Goal: Task Accomplishment & Management: Manage account settings

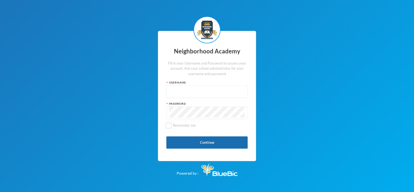
type input "Admin"
click at [216, 143] on button "Continue" at bounding box center [206, 142] width 81 height 12
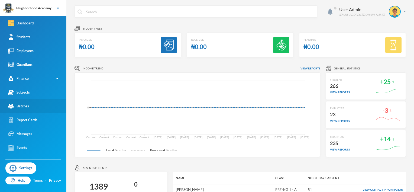
click at [26, 105] on div "Batches" at bounding box center [18, 106] width 21 height 6
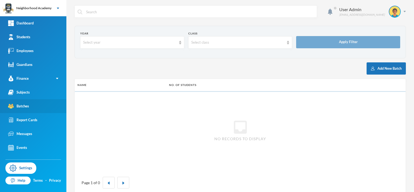
click at [26, 105] on div "Batches" at bounding box center [18, 106] width 21 height 6
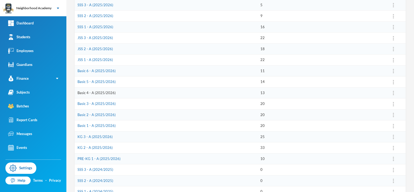
scroll to position [69, 0]
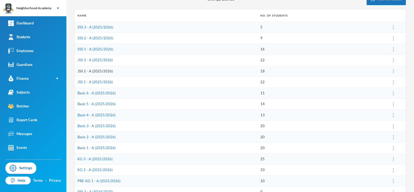
click at [101, 70] on link "JSS 2 - A (2025/2026)" at bounding box center [96, 71] width 36 height 4
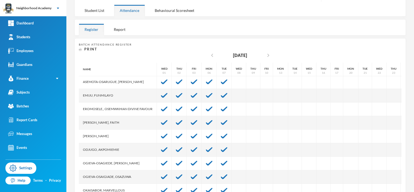
scroll to position [27, 0]
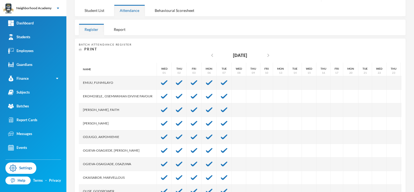
click at [83, 94] on div "Eromosele,, Osemwkhian Divine Favour" at bounding box center [118, 97] width 78 height 14
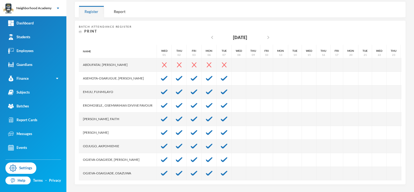
scroll to position [0, 0]
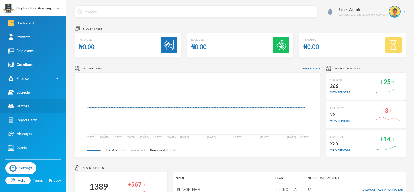
click at [23, 104] on div "Batches" at bounding box center [18, 106] width 21 height 6
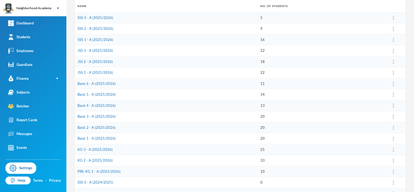
scroll to position [69, 0]
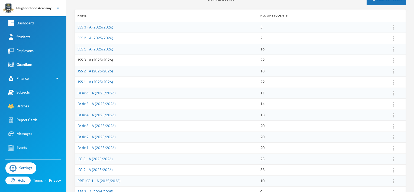
click at [96, 60] on link "JSS 3 - A (2025/2026)" at bounding box center [96, 60] width 36 height 4
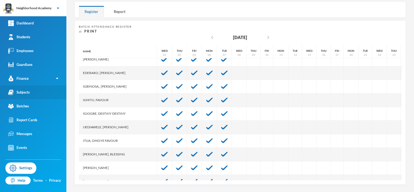
scroll to position [17, 0]
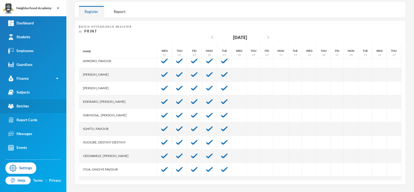
click at [28, 108] on div "Batches" at bounding box center [18, 106] width 21 height 6
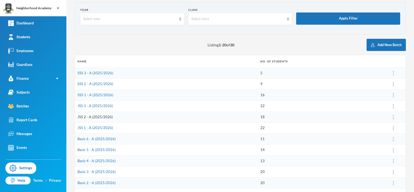
scroll to position [60, 0]
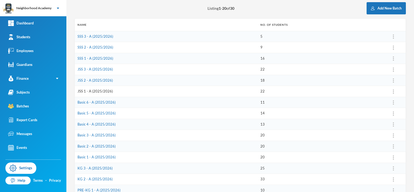
click at [86, 91] on link "JSS 1 - A (2025/2026)" at bounding box center [96, 91] width 36 height 4
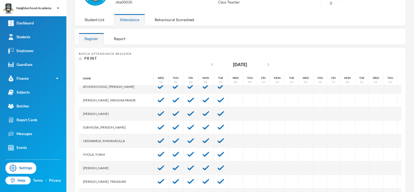
scroll to position [27, 0]
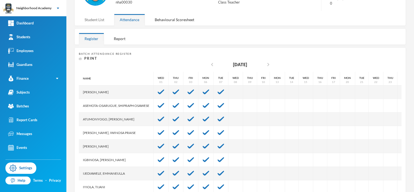
click at [93, 20] on div "Student List" at bounding box center [94, 20] width 31 height 12
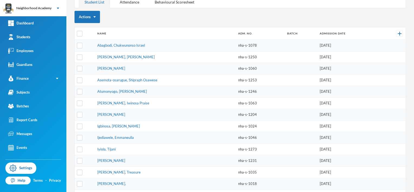
scroll to position [87, 0]
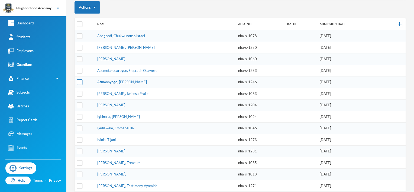
click at [79, 81] on input "checkbox" at bounding box center [80, 82] width 6 height 6
checkbox input "true"
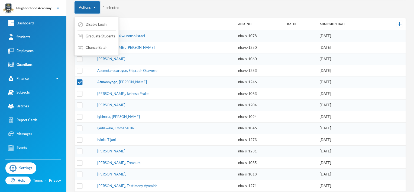
click at [95, 5] on button "Actions" at bounding box center [87, 7] width 25 height 12
click at [96, 48] on button "Change Batch" at bounding box center [93, 48] width 30 height 10
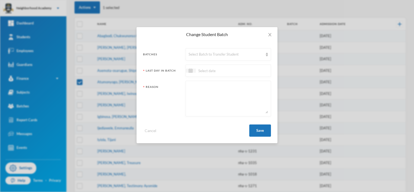
click at [175, 72] on div "Last Day In Batch" at bounding box center [162, 72] width 38 height 7
click at [161, 72] on div "Last Day In Batch" at bounding box center [162, 72] width 38 height 7
click at [190, 72] on img at bounding box center [191, 71] width 4 height 4
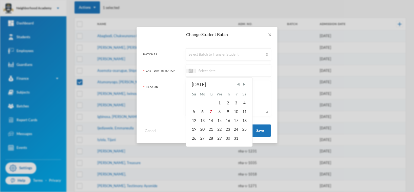
click at [239, 85] on span "Previous Month" at bounding box center [238, 84] width 5 height 5
click at [239, 86] on span "Previous Month" at bounding box center [238, 84] width 5 height 5
click at [195, 147] on div "31" at bounding box center [194, 147] width 8 height 9
type input "[DATE]"
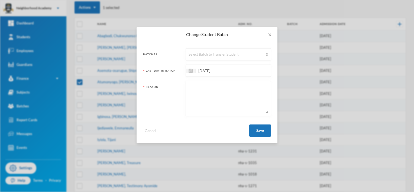
drag, startPoint x: 195, startPoint y: 89, endPoint x: 197, endPoint y: 87, distance: 3.1
click at [195, 88] on textarea at bounding box center [228, 99] width 79 height 30
type textarea "A"
type textarea "Promoted to JSS 2"
click at [268, 53] on img at bounding box center [267, 55] width 2 height 4
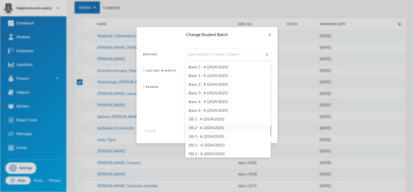
click at [211, 127] on span "JSS 2 - A (2024/2025)" at bounding box center [207, 127] width 36 height 5
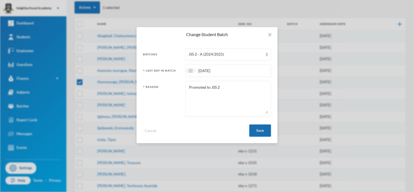
click at [264, 131] on button "Save" at bounding box center [260, 130] width 22 height 12
checkbox input "false"
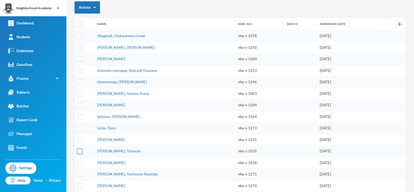
click at [80, 149] on input "checkbox" at bounding box center [80, 152] width 6 height 6
checkbox input "true"
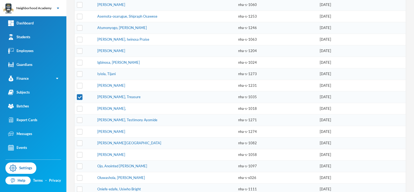
scroll to position [169, 0]
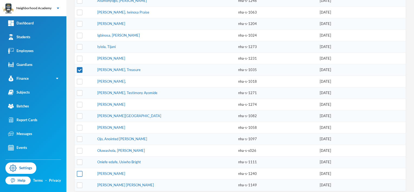
click at [79, 171] on input "checkbox" at bounding box center [80, 174] width 6 height 6
checkbox input "true"
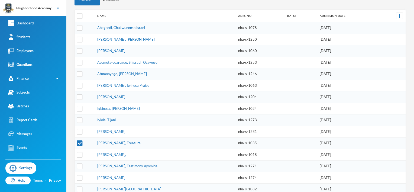
scroll to position [60, 0]
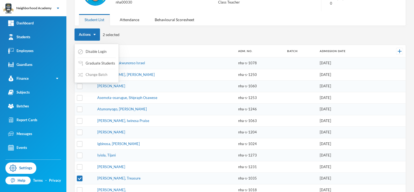
click at [90, 74] on button "Change Batch" at bounding box center [93, 75] width 30 height 10
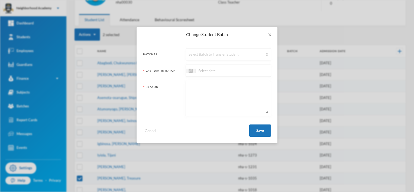
click at [268, 54] on img at bounding box center [267, 55] width 2 height 4
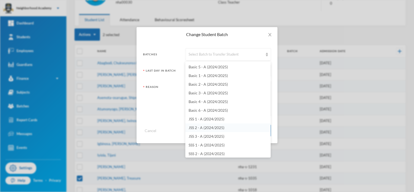
click at [210, 128] on span "JSS 2 - A (2024/2025)" at bounding box center [207, 127] width 36 height 5
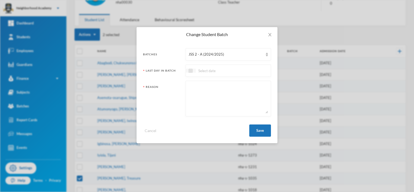
click at [190, 70] on img at bounding box center [191, 71] width 4 height 4
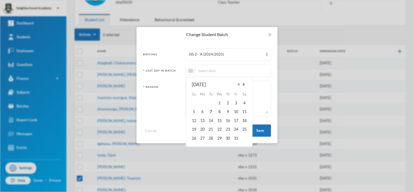
click at [239, 83] on span "Previous Month" at bounding box center [238, 84] width 5 height 5
click at [237, 84] on span "Previous Month" at bounding box center [238, 84] width 5 height 5
drag, startPoint x: 239, startPoint y: 83, endPoint x: 237, endPoint y: 91, distance: 7.8
click at [238, 84] on span "Previous Month" at bounding box center [238, 84] width 5 height 5
click at [228, 139] on div "31" at bounding box center [228, 138] width 8 height 9
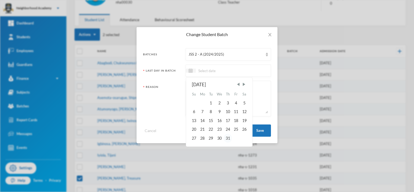
type input "[DATE]"
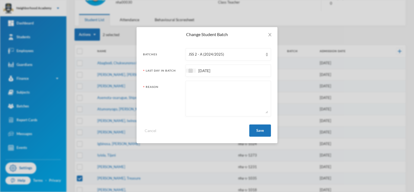
click at [192, 89] on textarea at bounding box center [228, 99] width 79 height 30
type textarea "Promoted on trials"
click at [259, 129] on button "Save" at bounding box center [260, 130] width 22 height 12
checkbox input "false"
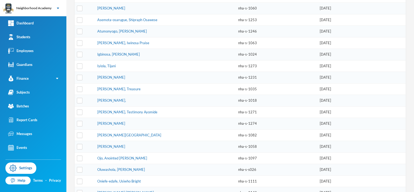
scroll to position [146, 0]
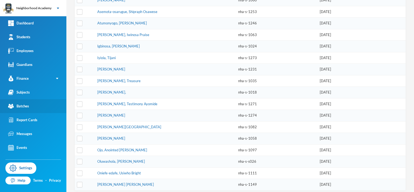
click at [24, 104] on div "Batches" at bounding box center [18, 106] width 21 height 6
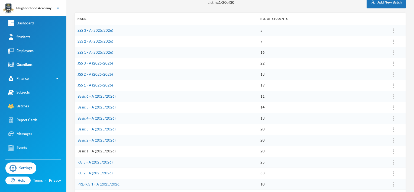
scroll to position [65, 0]
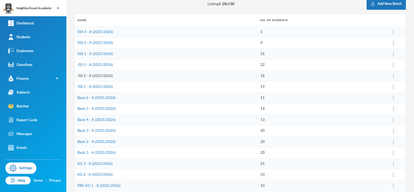
click at [92, 75] on link "JSS 2 - A (2025/2026)" at bounding box center [96, 75] width 36 height 4
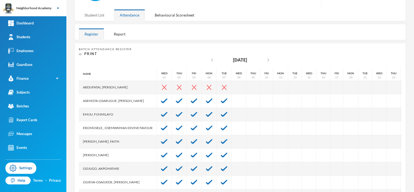
click at [91, 15] on div "Student List" at bounding box center [94, 15] width 31 height 12
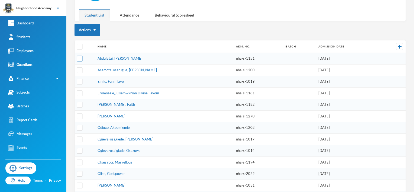
click at [79, 58] on input "checkbox" at bounding box center [80, 59] width 6 height 6
checkbox input "true"
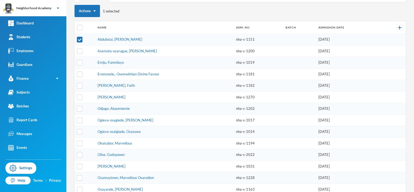
scroll to position [92, 0]
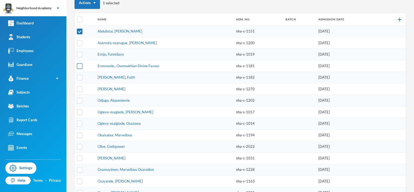
click at [79, 64] on input "checkbox" at bounding box center [80, 66] width 6 height 6
checkbox input "true"
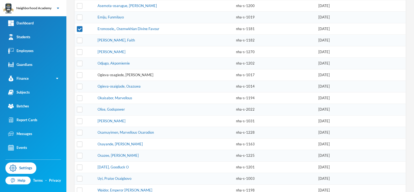
scroll to position [135, 0]
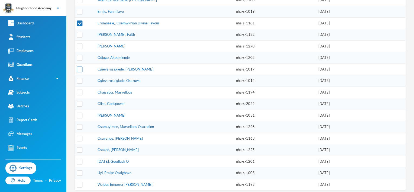
click at [79, 67] on input "checkbox" at bounding box center [80, 69] width 6 height 6
checkbox input "true"
click at [80, 80] on input "checkbox" at bounding box center [80, 81] width 6 height 6
checkbox input "true"
click at [78, 101] on input "checkbox" at bounding box center [80, 104] width 6 height 6
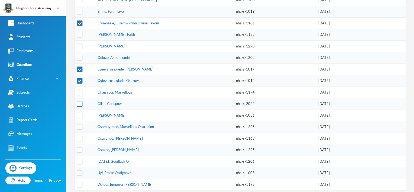
checkbox input "true"
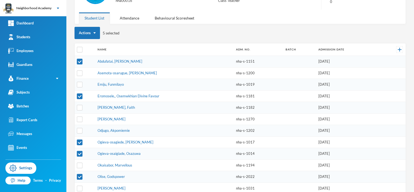
scroll to position [53, 0]
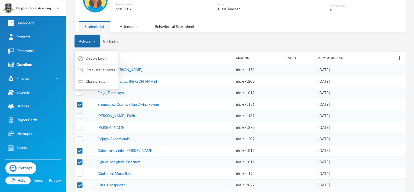
click at [96, 40] on button "Actions" at bounding box center [87, 41] width 25 height 12
click at [95, 72] on button "Graduate Students" at bounding box center [97, 70] width 38 height 10
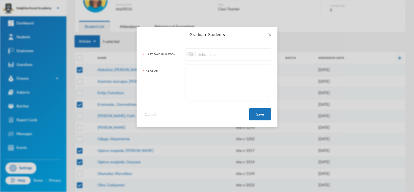
click at [191, 55] on img at bounding box center [191, 54] width 4 height 4
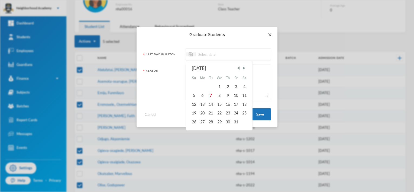
click at [271, 33] on icon "icon: close" at bounding box center [270, 35] width 4 height 4
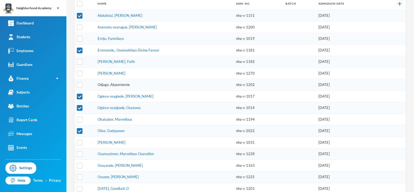
scroll to position [135, 0]
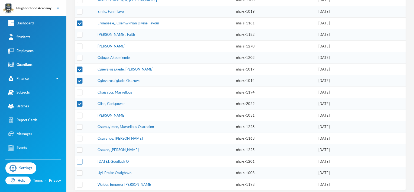
click at [78, 159] on input "checkbox" at bounding box center [80, 162] width 6 height 6
checkbox input "true"
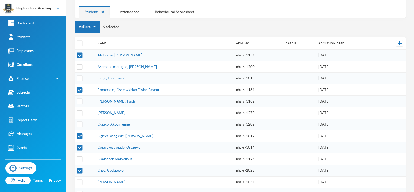
scroll to position [53, 0]
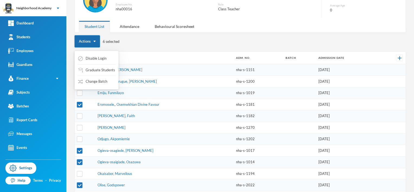
click at [95, 41] on img "button" at bounding box center [95, 41] width 2 height 1
click at [94, 70] on button "Graduate Students" at bounding box center [97, 70] width 38 height 10
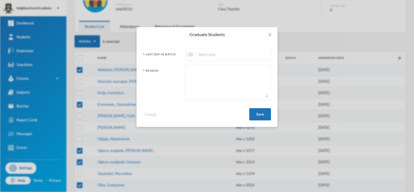
click at [191, 54] on img at bounding box center [191, 54] width 4 height 4
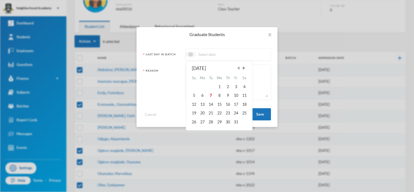
click at [238, 67] on span "Previous Month" at bounding box center [238, 68] width 5 height 5
click at [237, 67] on span "Previous Month" at bounding box center [238, 68] width 5 height 5
click at [226, 120] on div "31" at bounding box center [228, 121] width 8 height 9
type input "[DATE]"
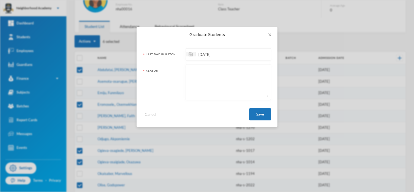
click at [190, 72] on textarea at bounding box center [228, 82] width 79 height 30
type textarea "Left institution This term"
click at [258, 113] on button "Save" at bounding box center [260, 114] width 22 height 12
checkbox input "false"
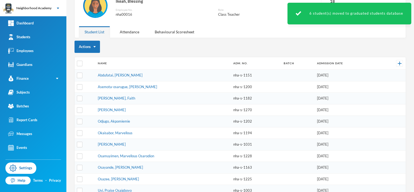
scroll to position [40, 0]
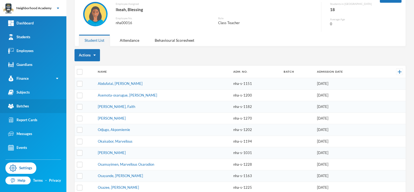
drag, startPoint x: 27, startPoint y: 106, endPoint x: 64, endPoint y: 117, distance: 38.9
click at [27, 106] on div "Batches" at bounding box center [18, 106] width 21 height 6
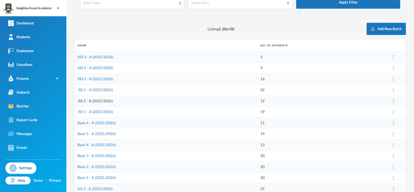
click at [100, 101] on link "JSS 2 - A (2025/2026)" at bounding box center [96, 101] width 36 height 4
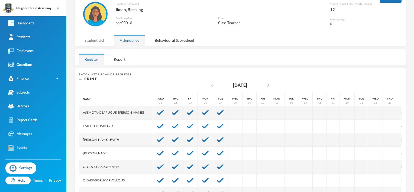
click at [87, 40] on div "Student List" at bounding box center [94, 40] width 31 height 12
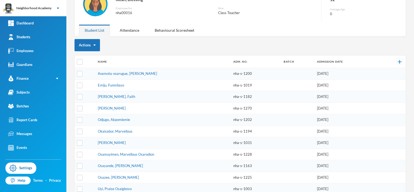
scroll to position [67, 0]
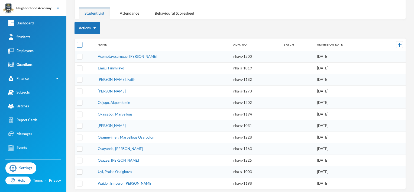
click at [80, 44] on input "checkbox" at bounding box center [80, 45] width 6 height 6
checkbox input "true"
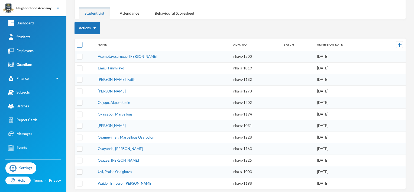
checkbox input "true"
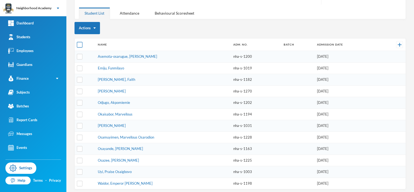
checkbox input "true"
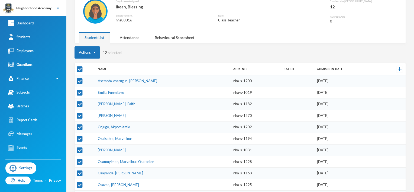
scroll to position [12, 0]
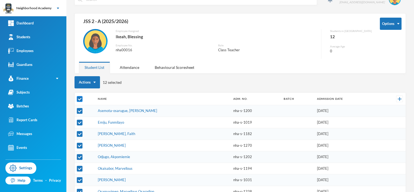
click at [79, 99] on input "checkbox" at bounding box center [80, 99] width 6 height 6
checkbox input "false"
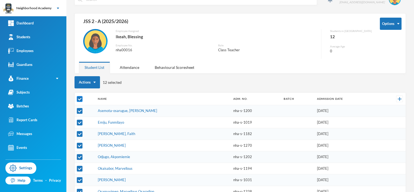
checkbox input "false"
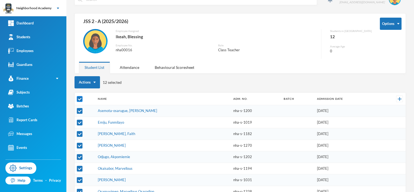
checkbox input "false"
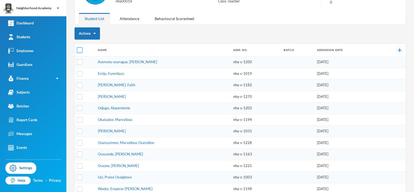
scroll to position [67, 0]
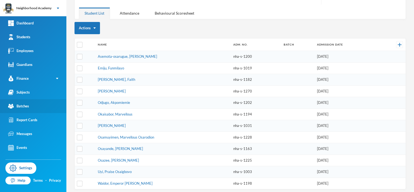
drag, startPoint x: 26, startPoint y: 108, endPoint x: 39, endPoint y: 101, distance: 14.9
click at [27, 108] on div "Batches" at bounding box center [18, 106] width 21 height 6
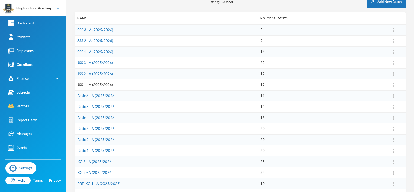
click at [96, 85] on link "JSS 1 - A (2025/2026)" at bounding box center [96, 84] width 36 height 4
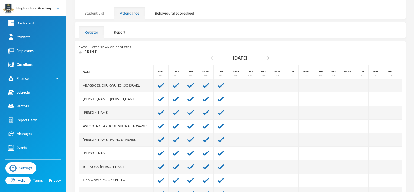
click at [94, 12] on div "Student List" at bounding box center [94, 13] width 31 height 12
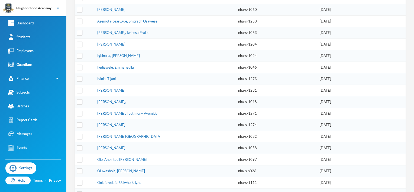
scroll to position [146, 0]
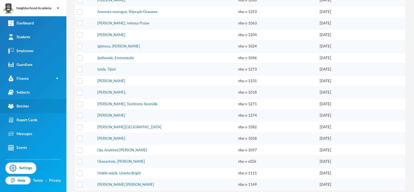
click at [33, 107] on link "Batches" at bounding box center [33, 106] width 66 height 14
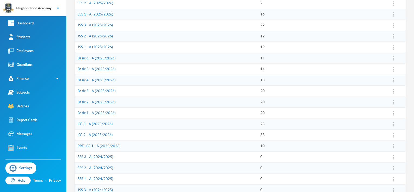
scroll to position [92, 0]
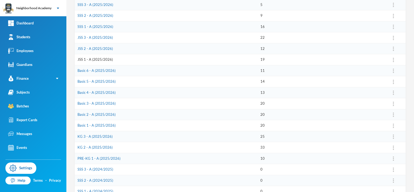
click at [90, 59] on link "JSS 1 - A (2025/2026)" at bounding box center [96, 59] width 36 height 4
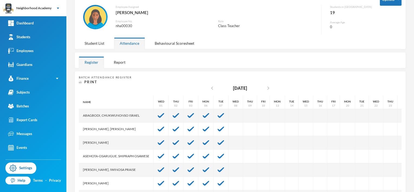
scroll to position [33, 0]
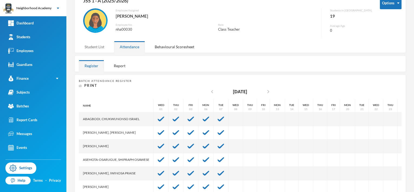
click at [94, 46] on div "Student List" at bounding box center [94, 47] width 31 height 12
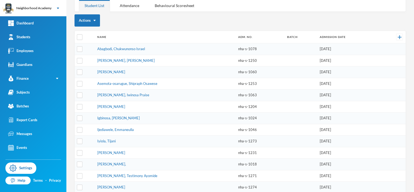
scroll to position [65, 0]
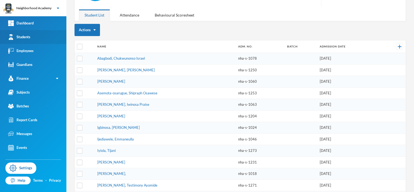
click at [22, 37] on div "Students" at bounding box center [19, 37] width 22 height 6
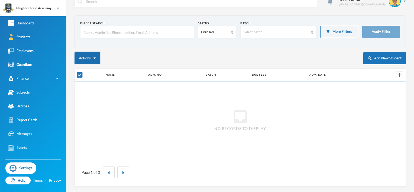
scroll to position [10, 0]
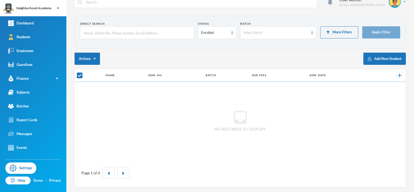
checkbox input "false"
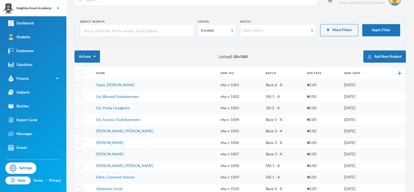
scroll to position [11, 0]
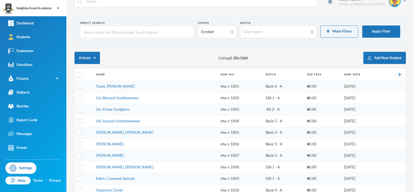
click at [96, 29] on input "text" at bounding box center [137, 32] width 108 height 12
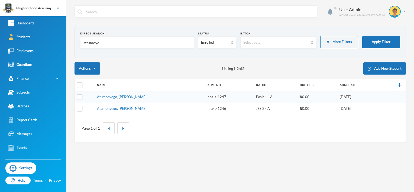
scroll to position [0, 0]
drag, startPoint x: 102, startPoint y: 43, endPoint x: 73, endPoint y: 50, distance: 29.9
click at [69, 49] on div "User Admin [EMAIL_ADDRESS][DOMAIN_NAME] Direct Search Atumoyo Status Enrolled B…" at bounding box center [240, 96] width 348 height 192
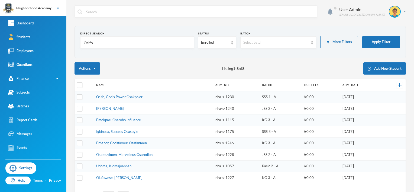
drag, startPoint x: 101, startPoint y: 40, endPoint x: 76, endPoint y: 46, distance: 25.3
click at [76, 46] on section "Direct Search Osifo Status Enrolled Batch Select batch More Filters Apply Filter" at bounding box center [241, 42] width 332 height 33
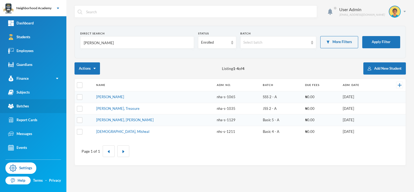
type input "[PERSON_NAME]"
click at [26, 105] on div "Batches" at bounding box center [18, 106] width 21 height 6
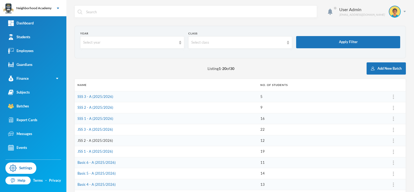
click at [90, 141] on link "JSS 2 - A (2025/2026)" at bounding box center [96, 140] width 36 height 4
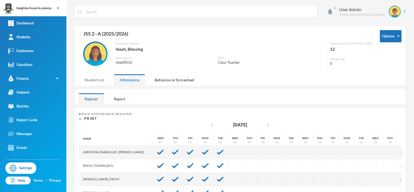
click at [92, 78] on div "Student List" at bounding box center [94, 80] width 31 height 12
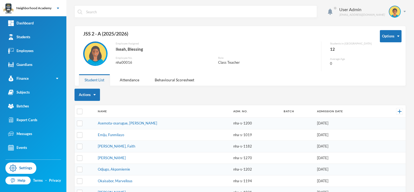
click at [402, 12] on div "User Admin [EMAIL_ADDRESS][DOMAIN_NAME] Options JSS 2 - A (2025/2026) Employee …" at bounding box center [240, 96] width 348 height 192
click at [401, 12] on div "User Admin [EMAIL_ADDRESS][DOMAIN_NAME]" at bounding box center [370, 12] width 71 height 12
click at [390, 38] on button "Logout" at bounding box center [387, 40] width 24 height 8
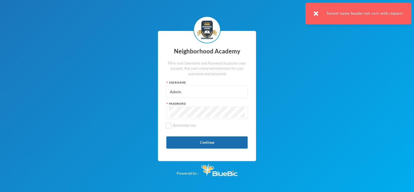
click at [210, 142] on button "Continue" at bounding box center [206, 142] width 81 height 12
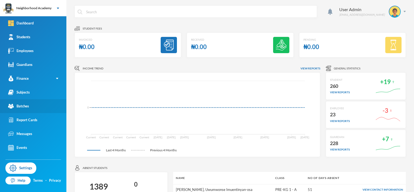
click at [29, 105] on link "Batches" at bounding box center [33, 106] width 66 height 14
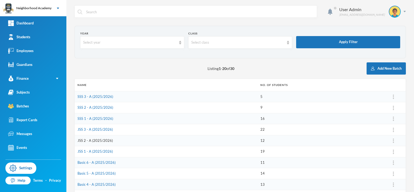
click at [92, 141] on link "JSS 2 - A (2025/2026)" at bounding box center [96, 140] width 36 height 4
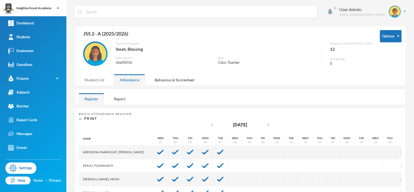
click at [92, 80] on div "Student List" at bounding box center [94, 80] width 31 height 12
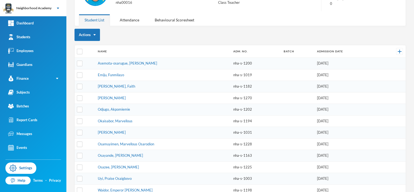
scroll to position [67, 0]
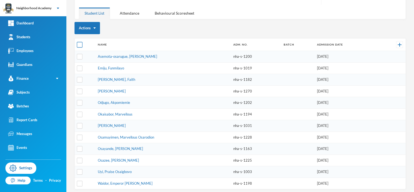
click at [81, 43] on input "checkbox" at bounding box center [80, 45] width 6 height 6
checkbox input "true"
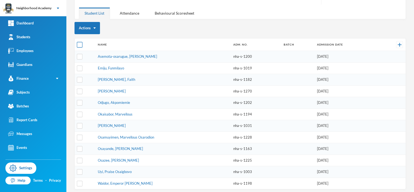
checkbox input "true"
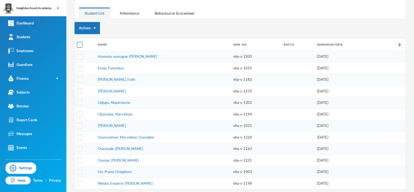
checkbox input "true"
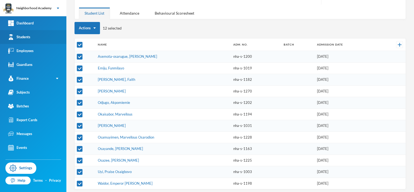
click at [25, 35] on div "Students" at bounding box center [19, 37] width 22 height 6
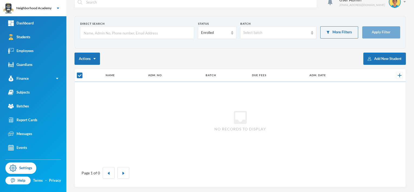
checkbox input "false"
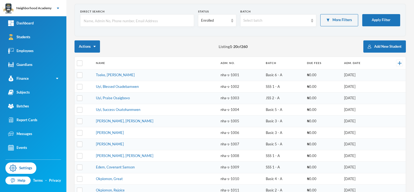
scroll to position [12, 0]
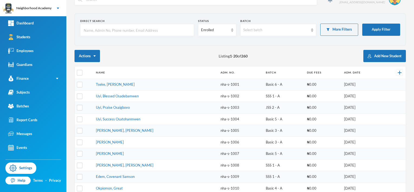
click at [93, 31] on input "text" at bounding box center [137, 30] width 108 height 12
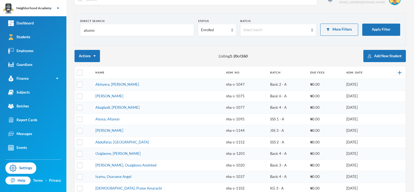
scroll to position [0, 0]
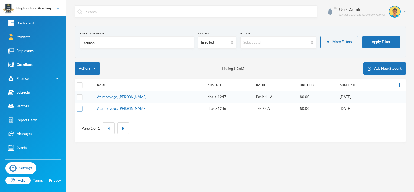
type input "atumo"
click at [79, 108] on input "checkbox" at bounding box center [80, 109] width 6 height 6
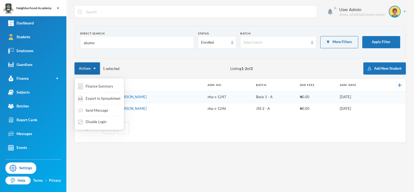
click at [95, 69] on img "button" at bounding box center [95, 68] width 2 height 1
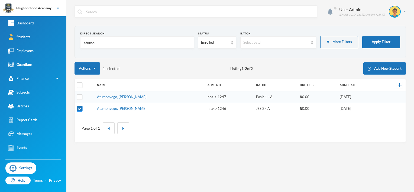
click at [79, 108] on input "checkbox" at bounding box center [80, 109] width 6 height 6
checkbox input "false"
click at [111, 110] on td "Atumonyogo, [PERSON_NAME]" at bounding box center [149, 108] width 111 height 11
click at [123, 109] on link "Atumonyogo, [PERSON_NAME]" at bounding box center [122, 108] width 50 height 4
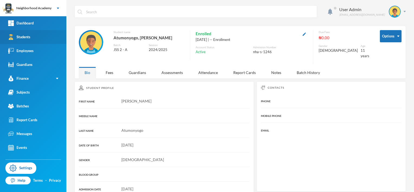
click at [32, 37] on link "Students" at bounding box center [33, 37] width 66 height 14
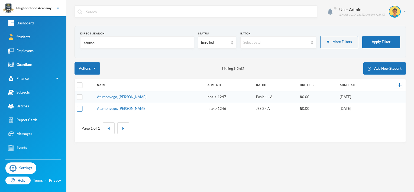
click at [79, 107] on input "checkbox" at bounding box center [80, 109] width 6 height 6
checkbox input "true"
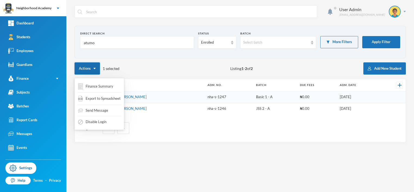
click at [96, 68] on button "Actions" at bounding box center [87, 68] width 25 height 12
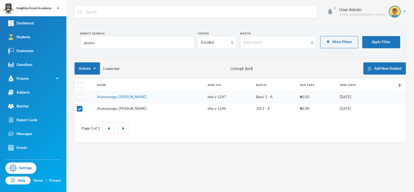
click at [120, 109] on link "Atumonyogo, [PERSON_NAME]" at bounding box center [122, 108] width 50 height 4
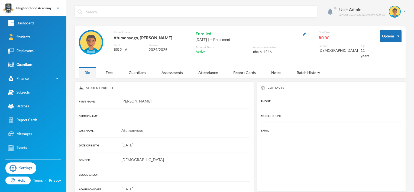
scroll to position [27, 0]
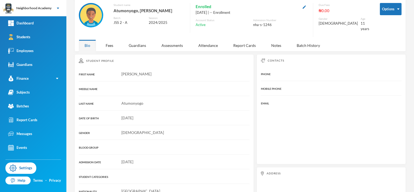
click at [159, 22] on div "2024/2025" at bounding box center [167, 22] width 36 height 5
drag, startPoint x: 159, startPoint y: 22, endPoint x: 156, endPoint y: 22, distance: 3.3
click at [156, 22] on div "2024/2025" at bounding box center [167, 22] width 36 height 5
click at [128, 23] on div "JSS 2 - A" at bounding box center [129, 22] width 31 height 5
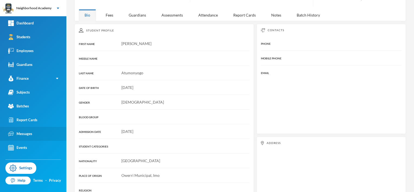
scroll to position [24, 0]
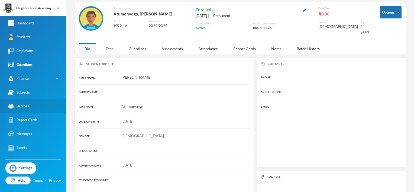
click at [28, 107] on div "Batches" at bounding box center [18, 106] width 21 height 6
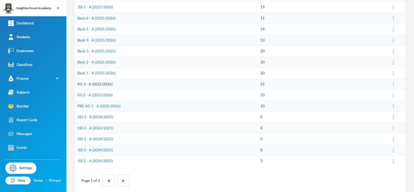
scroll to position [151, 0]
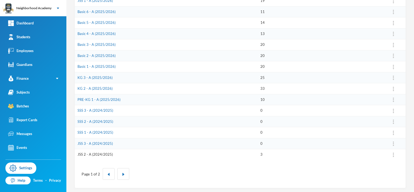
click at [94, 152] on link "JSS 2 - A (2024/2025)" at bounding box center [96, 154] width 36 height 4
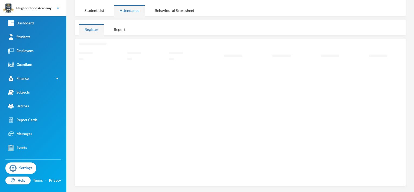
scroll to position [67, 0]
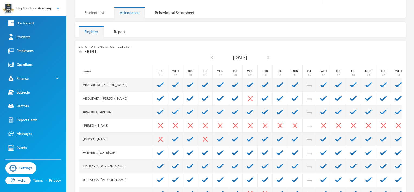
click at [89, 14] on div "Student List" at bounding box center [94, 13] width 31 height 12
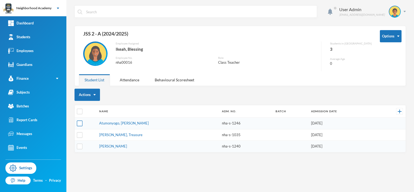
click at [79, 123] on input "checkbox" at bounding box center [80, 124] width 6 height 6
checkbox input "true"
click at [79, 134] on input "checkbox" at bounding box center [80, 135] width 6 height 6
checkbox input "true"
click at [79, 148] on input "checkbox" at bounding box center [80, 147] width 6 height 6
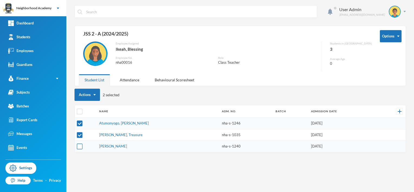
checkbox input "true"
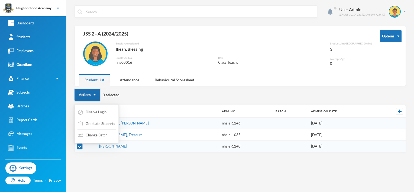
click at [95, 94] on img "button" at bounding box center [95, 94] width 2 height 1
click at [92, 136] on button "Change Batch" at bounding box center [93, 135] width 30 height 10
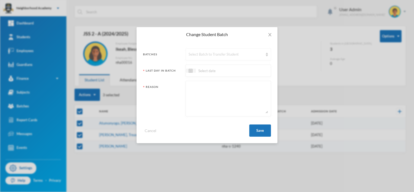
click at [268, 54] on img at bounding box center [267, 55] width 2 height 4
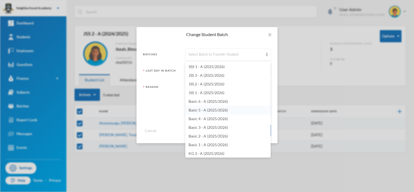
scroll to position [27, 0]
click at [215, 74] on span "JSS 2 - A (2025/2026)" at bounding box center [207, 74] width 36 height 5
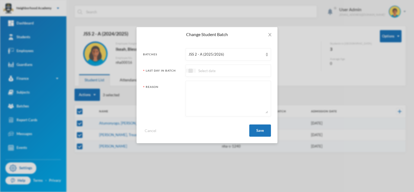
click at [191, 70] on img at bounding box center [191, 71] width 4 height 4
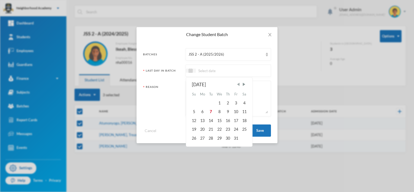
click at [238, 85] on span "Previous Month" at bounding box center [238, 84] width 5 height 5
click at [246, 84] on span "Next Month" at bounding box center [244, 84] width 5 height 5
click at [203, 112] on div "8" at bounding box center [202, 111] width 9 height 9
type input "[DATE]"
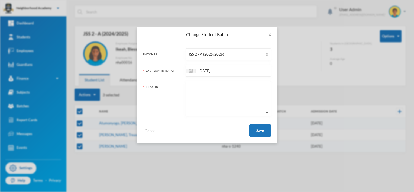
click at [201, 90] on textarea at bounding box center [228, 99] width 79 height 30
type textarea "Corrected Batches"
click at [261, 130] on button "Save" at bounding box center [260, 130] width 22 height 12
checkbox input "false"
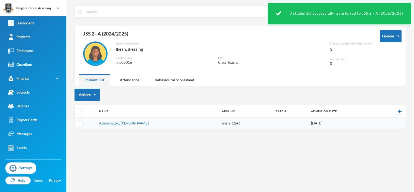
click at [158, 136] on div "User Admin [EMAIL_ADDRESS][DOMAIN_NAME] Options JSS 2 - A (2024/2025) Employee …" at bounding box center [240, 96] width 348 height 192
click at [22, 106] on div "Batches" at bounding box center [18, 106] width 21 height 6
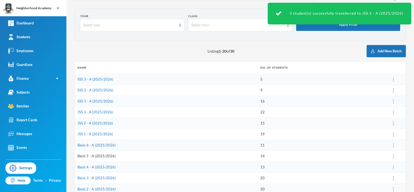
scroll to position [27, 0]
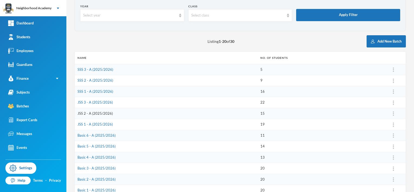
click at [108, 114] on link "JSS 2 - A (2025/2026)" at bounding box center [96, 113] width 36 height 4
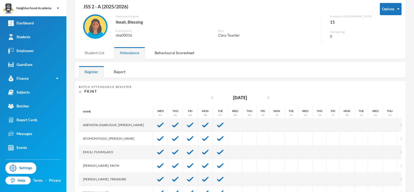
click at [95, 52] on div "Student List" at bounding box center [94, 53] width 31 height 12
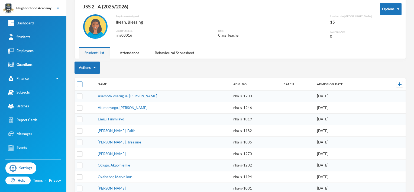
click at [78, 85] on input "checkbox" at bounding box center [80, 85] width 6 height 6
checkbox input "true"
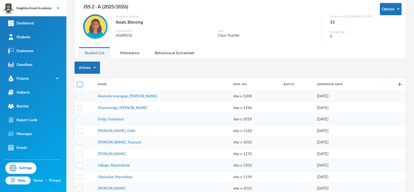
checkbox input "true"
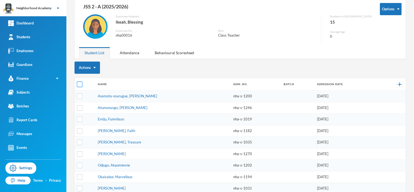
checkbox input "true"
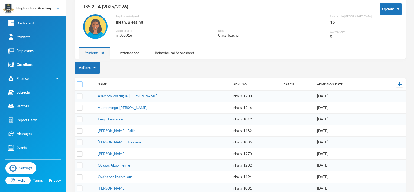
checkbox input "true"
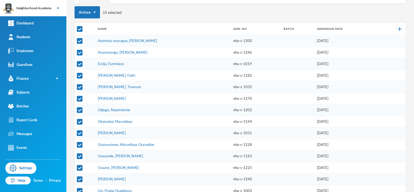
scroll to position [74, 0]
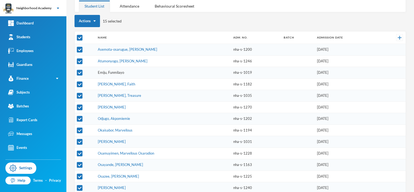
click at [114, 72] on link "Emiju, Funmilayo" at bounding box center [111, 72] width 26 height 4
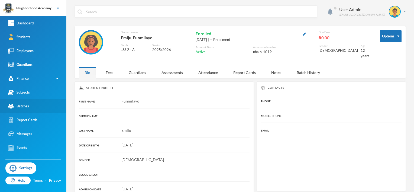
click at [24, 106] on div "Batches" at bounding box center [18, 106] width 21 height 6
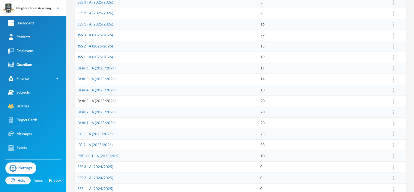
scroll to position [96, 0]
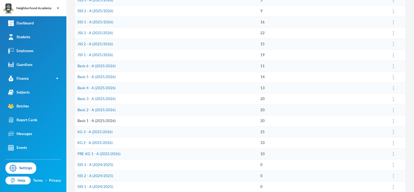
click at [100, 120] on link "Basic 1 - A (2025/2026)" at bounding box center [97, 120] width 38 height 4
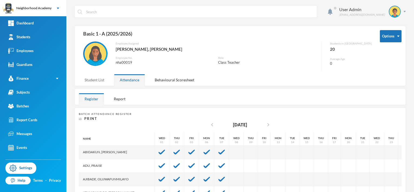
click at [91, 79] on div "Student List" at bounding box center [94, 80] width 31 height 12
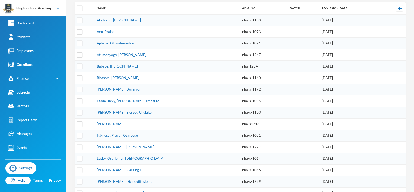
scroll to position [22, 0]
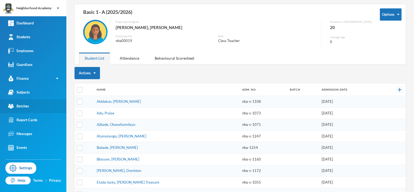
click at [30, 105] on link "Batches" at bounding box center [33, 106] width 66 height 14
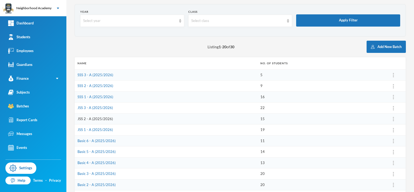
click at [93, 120] on link "JSS 2 - A (2025/2026)" at bounding box center [96, 119] width 36 height 4
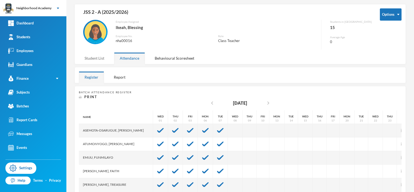
click at [88, 58] on div "Student List" at bounding box center [94, 58] width 31 height 12
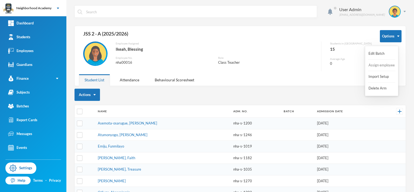
click at [388, 67] on button "Assign employee" at bounding box center [381, 65] width 27 height 10
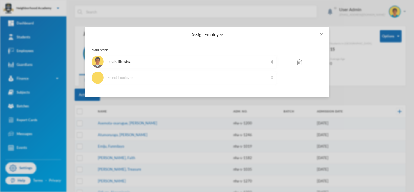
click at [272, 77] on img at bounding box center [272, 78] width 2 height 4
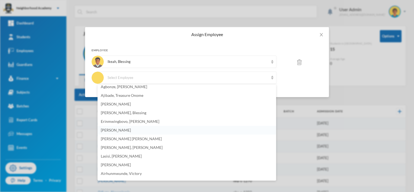
scroll to position [105, 0]
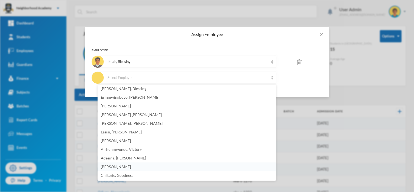
click at [114, 167] on span "[PERSON_NAME]" at bounding box center [116, 166] width 30 height 5
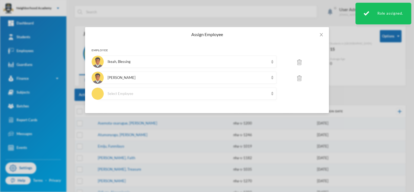
click at [298, 63] on img at bounding box center [299, 62] width 4 height 6
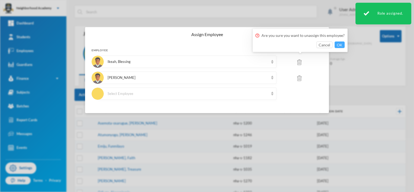
click at [339, 44] on button "OK" at bounding box center [340, 44] width 10 height 7
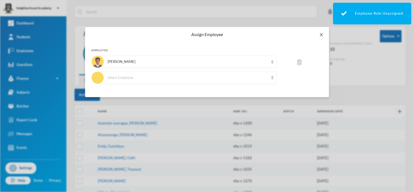
click at [322, 36] on icon "icon: close" at bounding box center [321, 34] width 3 height 3
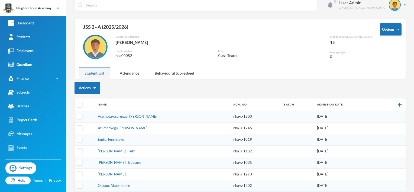
scroll to position [0, 0]
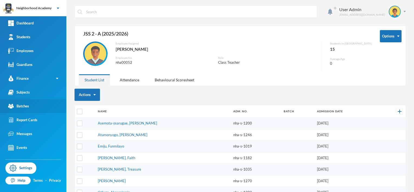
click at [23, 104] on div "Batches" at bounding box center [18, 106] width 21 height 6
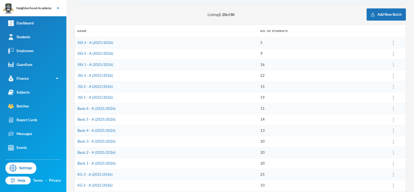
scroll to position [54, 0]
click at [88, 98] on link "JSS 1 - A (2025/2026)" at bounding box center [96, 97] width 36 height 4
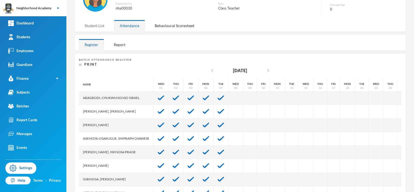
click at [100, 26] on div "Student List" at bounding box center [94, 26] width 31 height 12
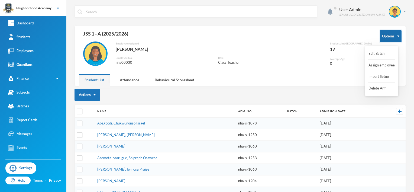
click at [394, 35] on button "Options" at bounding box center [391, 36] width 22 height 12
click at [385, 64] on button "Assign employee" at bounding box center [381, 65] width 27 height 10
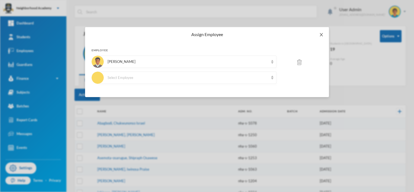
drag, startPoint x: 319, startPoint y: 31, endPoint x: 321, endPoint y: 35, distance: 3.9
click at [319, 32] on span "Close" at bounding box center [321, 34] width 15 height 15
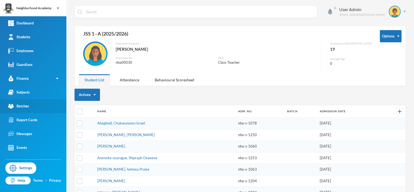
click at [24, 107] on div "Batches" at bounding box center [18, 106] width 21 height 6
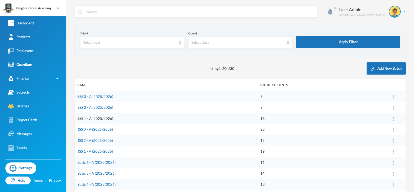
click at [96, 118] on link "SSS 1 - A (2025/2026)" at bounding box center [96, 118] width 36 height 4
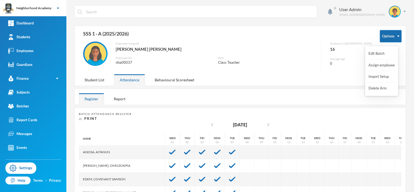
click at [396, 36] on button "Options" at bounding box center [391, 36] width 22 height 12
click at [383, 65] on button "Assign employee" at bounding box center [381, 65] width 27 height 10
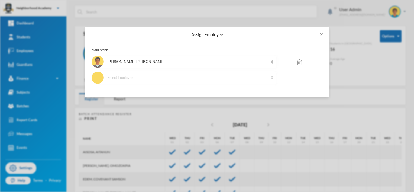
click at [273, 77] on img at bounding box center [272, 78] width 2 height 4
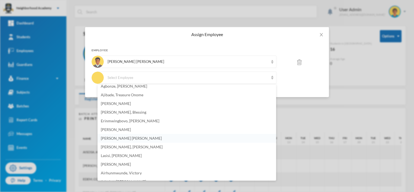
scroll to position [105, 0]
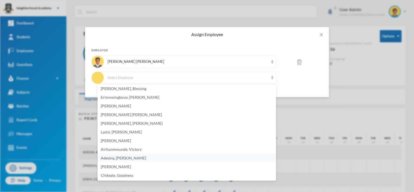
click at [117, 157] on span "Adesina, [PERSON_NAME]" at bounding box center [123, 158] width 45 height 5
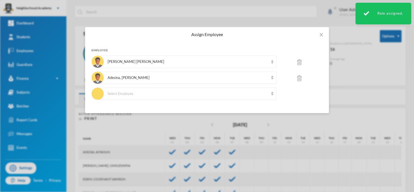
click at [300, 61] on img at bounding box center [299, 62] width 4 height 6
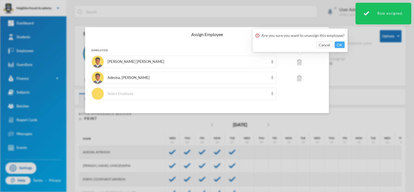
click at [337, 46] on button "OK" at bounding box center [340, 44] width 10 height 7
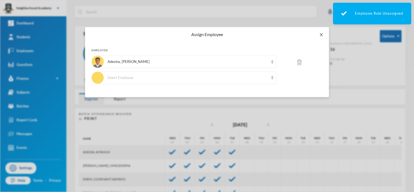
click at [323, 35] on icon "icon: close" at bounding box center [321, 35] width 4 height 4
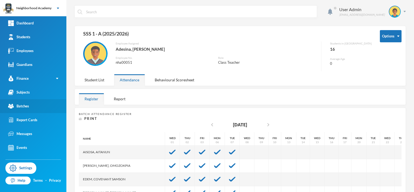
click at [27, 106] on div "Batches" at bounding box center [18, 106] width 21 height 6
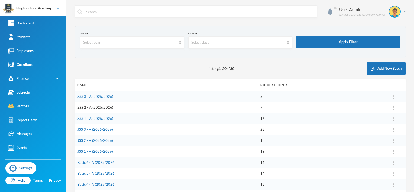
click at [94, 107] on link "SSS 2 - A (2025/2026)" at bounding box center [96, 107] width 36 height 4
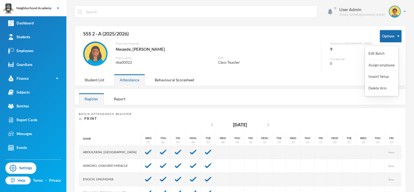
click at [391, 36] on button "Options" at bounding box center [391, 36] width 22 height 12
click at [381, 64] on button "Assign employee" at bounding box center [381, 65] width 27 height 10
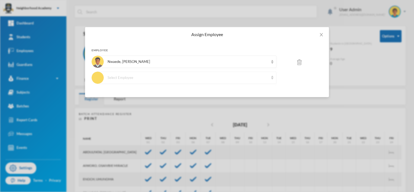
drag, startPoint x: 271, startPoint y: 76, endPoint x: 263, endPoint y: 76, distance: 7.9
click at [270, 76] on div "Select Employee" at bounding box center [187, 78] width 179 height 12
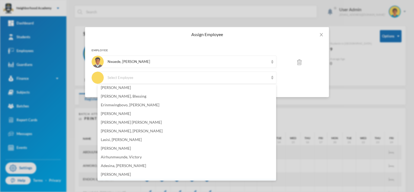
scroll to position [105, 0]
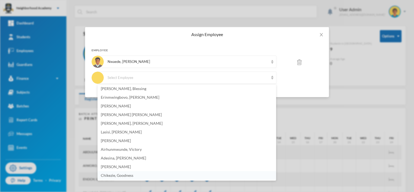
click at [131, 175] on span "Chikezie, Goodness" at bounding box center [117, 175] width 33 height 5
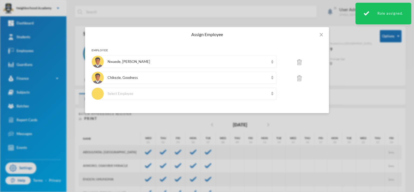
click at [298, 62] on img at bounding box center [299, 62] width 4 height 6
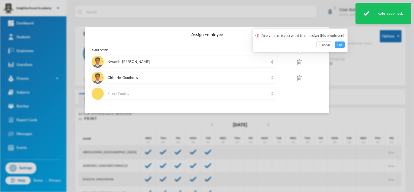
click at [335, 44] on button "OK" at bounding box center [340, 44] width 10 height 7
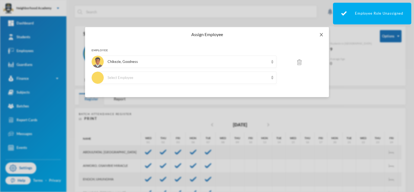
click at [321, 34] on icon "icon: close" at bounding box center [321, 35] width 4 height 4
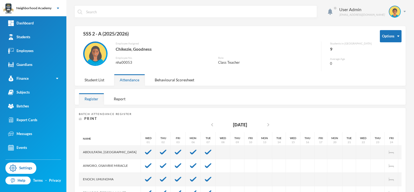
scroll to position [0, 0]
click at [29, 108] on link "Batches" at bounding box center [33, 106] width 66 height 14
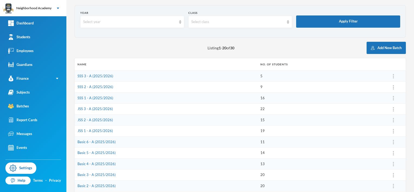
scroll to position [81, 0]
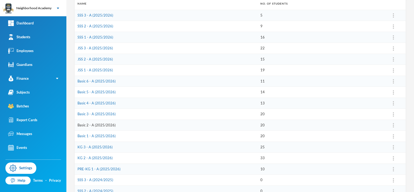
click at [98, 125] on link "Basic 2 - A (2025/2026)" at bounding box center [97, 125] width 38 height 4
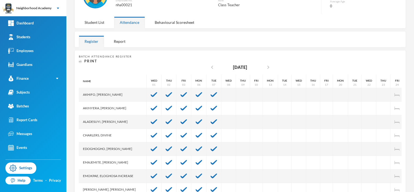
scroll to position [26, 0]
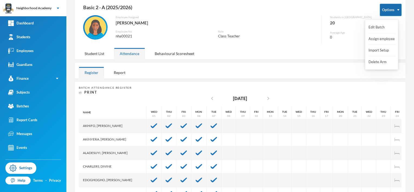
click at [392, 9] on button "Options" at bounding box center [391, 10] width 22 height 12
click at [383, 40] on button "Assign employee" at bounding box center [381, 39] width 27 height 10
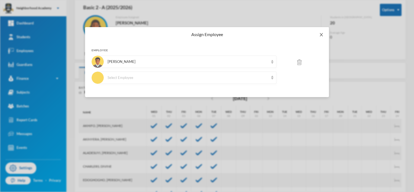
click at [323, 36] on icon "icon: close" at bounding box center [321, 35] width 4 height 4
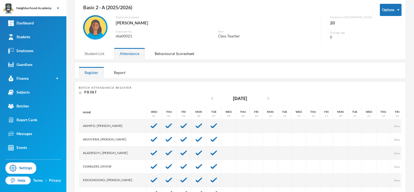
click at [93, 54] on div "Student List" at bounding box center [94, 54] width 31 height 12
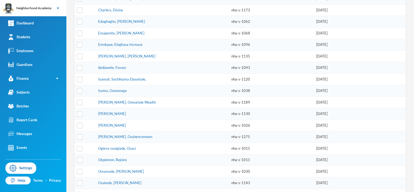
scroll to position [157, 0]
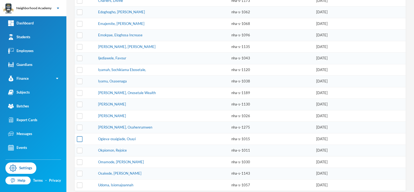
click at [80, 136] on input "checkbox" at bounding box center [80, 139] width 6 height 6
checkbox input "true"
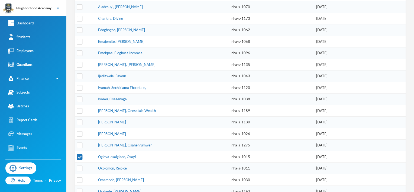
scroll to position [130, 0]
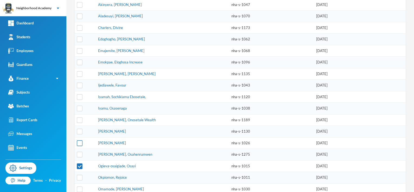
click at [79, 140] on input "checkbox" at bounding box center [80, 143] width 6 height 6
checkbox input "true"
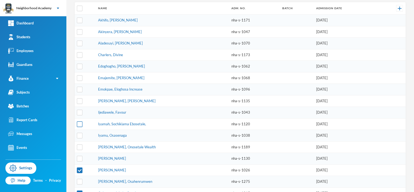
click at [80, 121] on input "checkbox" at bounding box center [80, 124] width 6 height 6
checkbox input "true"
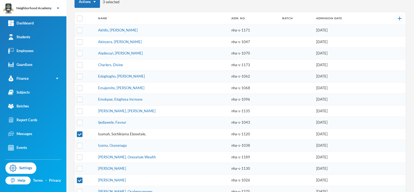
scroll to position [76, 0]
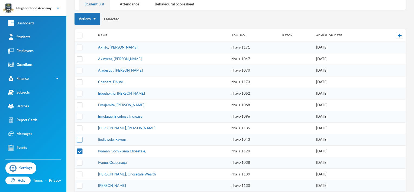
click at [79, 137] on input "checkbox" at bounding box center [80, 140] width 6 height 6
checkbox input "true"
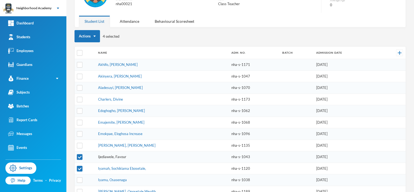
scroll to position [49, 0]
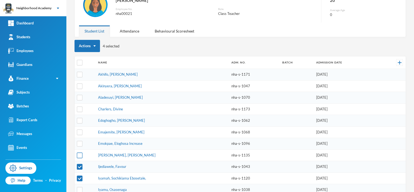
click at [80, 154] on input "checkbox" at bounding box center [80, 155] width 6 height 6
checkbox input "true"
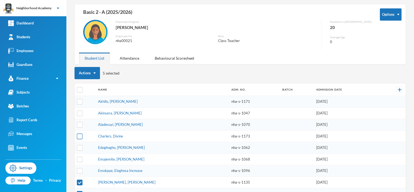
click at [78, 135] on input "checkbox" at bounding box center [80, 136] width 6 height 6
checkbox input "true"
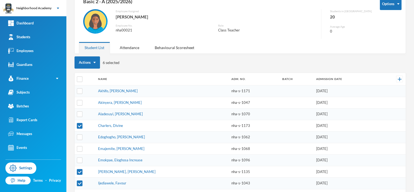
scroll to position [0, 0]
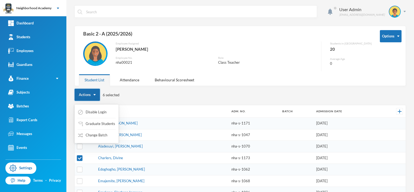
click at [95, 95] on img "button" at bounding box center [95, 94] width 2 height 1
click at [95, 125] on button "Graduate Students" at bounding box center [97, 124] width 38 height 10
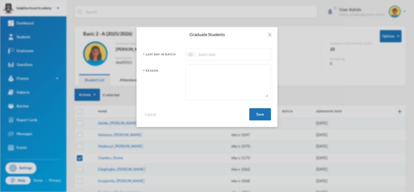
click at [193, 56] on div at bounding box center [191, 54] width 10 height 4
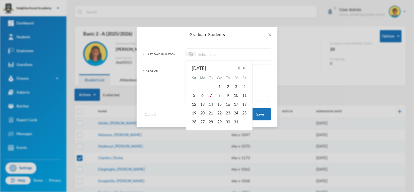
click at [239, 68] on span "Previous Month" at bounding box center [238, 68] width 5 height 5
click at [238, 68] on span "Previous Month" at bounding box center [238, 68] width 5 height 5
click at [237, 68] on span "Previous Month" at bounding box center [238, 68] width 5 height 5
click at [228, 121] on div "31" at bounding box center [228, 121] width 8 height 9
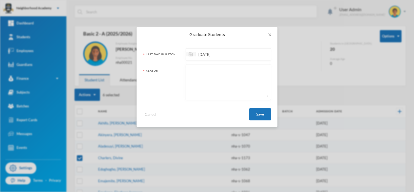
click at [190, 55] on img at bounding box center [191, 54] width 4 height 4
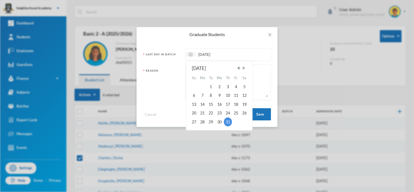
click at [244, 68] on span "Next Month" at bounding box center [244, 68] width 5 height 5
drag, startPoint x: 244, startPoint y: 67, endPoint x: 239, endPoint y: 74, distance: 8.9
click at [244, 67] on span "Next Month" at bounding box center [244, 68] width 5 height 5
click at [202, 96] on div "8" at bounding box center [202, 95] width 9 height 9
type input "[DATE]"
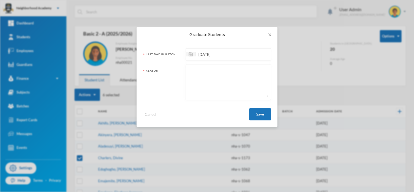
click at [192, 71] on textarea at bounding box center [228, 82] width 79 height 30
type textarea "Left Institutions"
click at [258, 114] on button "Save" at bounding box center [260, 114] width 22 height 12
checkbox input "false"
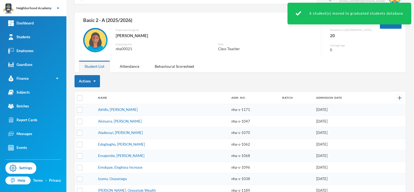
scroll to position [8, 0]
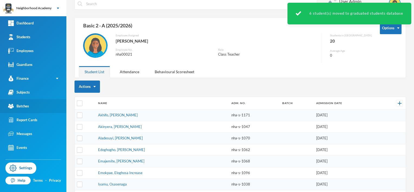
click at [26, 107] on div "Batches" at bounding box center [18, 106] width 21 height 6
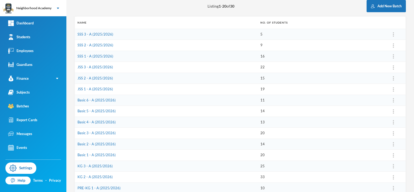
scroll to position [89, 0]
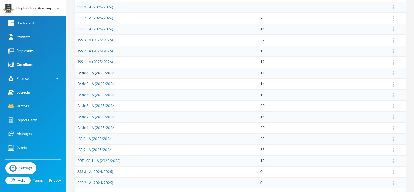
click at [112, 73] on link "Basic 6 - A (2025/2026)" at bounding box center [97, 73] width 38 height 4
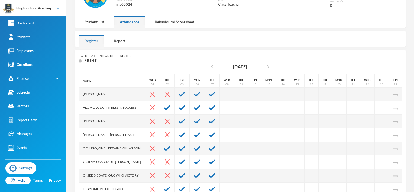
scroll to position [31, 0]
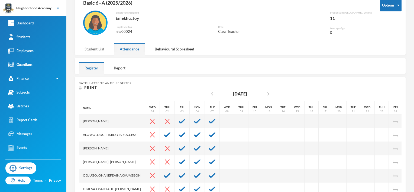
click at [93, 47] on div "Student List" at bounding box center [94, 49] width 31 height 12
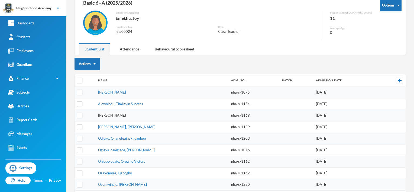
scroll to position [55, 0]
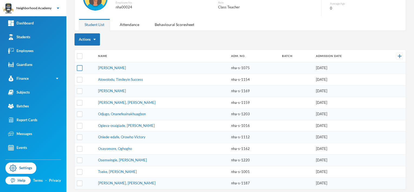
click at [80, 68] on input "checkbox" at bounding box center [80, 68] width 6 height 6
checkbox input "true"
click at [78, 79] on input "checkbox" at bounding box center [80, 80] width 6 height 6
checkbox input "true"
click at [81, 123] on input "checkbox" at bounding box center [80, 126] width 6 height 6
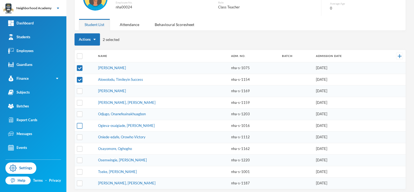
checkbox input "true"
click at [78, 134] on input "checkbox" at bounding box center [80, 137] width 6 height 6
checkbox input "true"
click at [80, 158] on input "checkbox" at bounding box center [80, 160] width 6 height 6
checkbox input "true"
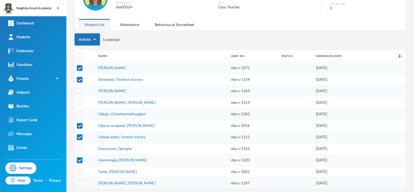
click at [80, 80] on input "checkbox" at bounding box center [80, 80] width 6 height 6
checkbox input "false"
click at [80, 181] on input "checkbox" at bounding box center [80, 184] width 6 height 6
checkbox input "true"
click at [89, 68] on button "Graduate Students" at bounding box center [97, 68] width 38 height 10
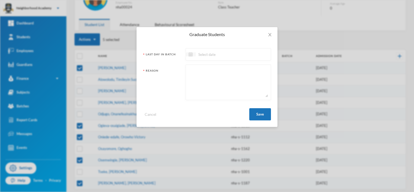
click at [193, 55] on div at bounding box center [191, 54] width 10 height 4
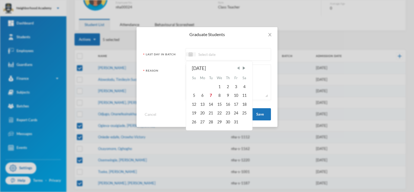
click at [239, 67] on span "Previous Month" at bounding box center [238, 68] width 5 height 5
click at [202, 98] on div "8" at bounding box center [202, 95] width 9 height 9
type input "[DATE]"
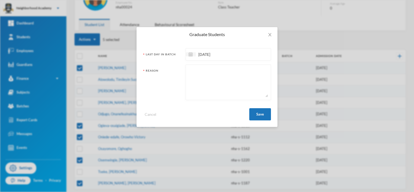
click at [192, 72] on textarea at bounding box center [228, 82] width 79 height 30
type textarea "Left Institution"
click at [264, 114] on button "Save" at bounding box center [260, 114] width 22 height 12
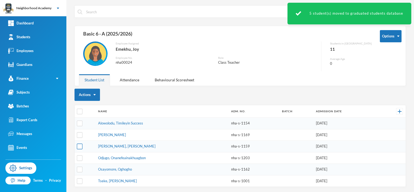
click at [79, 146] on input "checkbox" at bounding box center [80, 147] width 6 height 6
checkbox input "true"
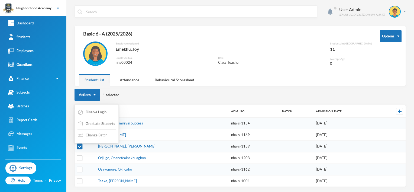
click at [93, 136] on button "Change Batch" at bounding box center [93, 135] width 30 height 10
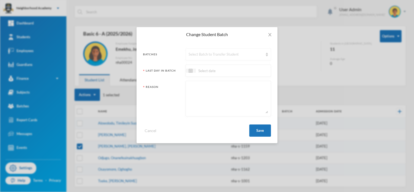
click at [203, 55] on div "Select Batch to Transfer Student" at bounding box center [226, 54] width 75 height 5
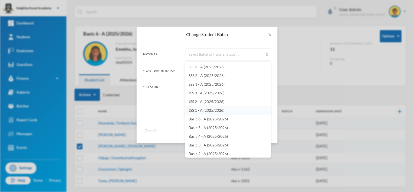
click at [212, 111] on span "JSS 1 - A (2025/2026)" at bounding box center [207, 110] width 36 height 5
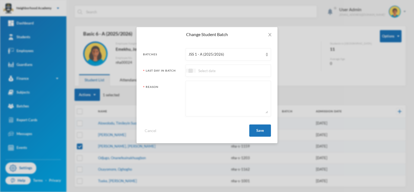
click at [190, 70] on img at bounding box center [191, 71] width 4 height 4
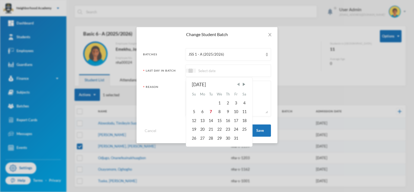
click at [239, 84] on span "Previous Month" at bounding box center [238, 84] width 5 height 5
click at [245, 83] on span "Next Month" at bounding box center [244, 84] width 5 height 5
click at [203, 112] on div "8" at bounding box center [202, 111] width 9 height 9
type input "[DATE]"
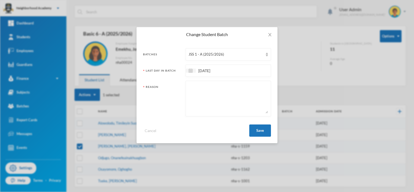
click at [203, 91] on textarea at bounding box center [228, 99] width 79 height 30
type textarea "Moved to JSS1"
click at [262, 128] on button "Save" at bounding box center [260, 130] width 22 height 12
checkbox input "false"
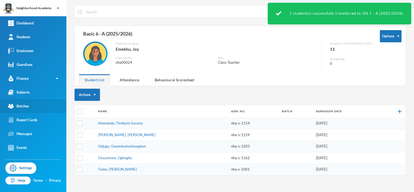
click at [32, 106] on link "Batches" at bounding box center [33, 106] width 66 height 14
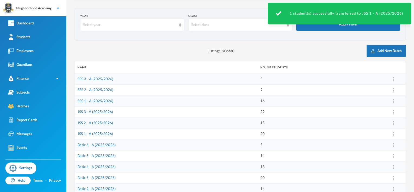
scroll to position [27, 0]
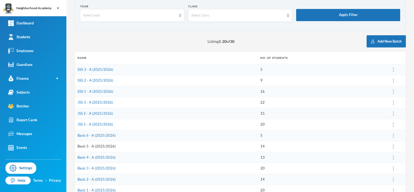
click at [97, 146] on link "Basic 5 - A (2025/2026)" at bounding box center [97, 146] width 38 height 4
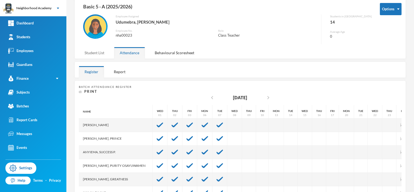
drag, startPoint x: 96, startPoint y: 53, endPoint x: 99, endPoint y: 61, distance: 9.0
click at [96, 53] on div "Student List" at bounding box center [94, 53] width 31 height 12
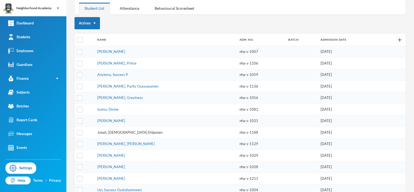
scroll to position [81, 0]
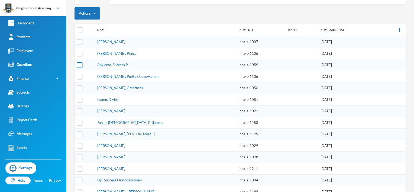
click at [78, 66] on input "checkbox" at bounding box center [80, 65] width 6 height 6
checkbox input "true"
click at [78, 77] on input "checkbox" at bounding box center [80, 77] width 6 height 6
checkbox input "true"
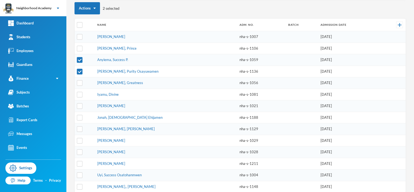
scroll to position [89, 0]
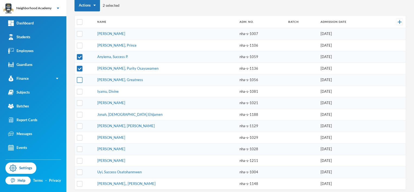
click at [79, 79] on input "checkbox" at bounding box center [80, 80] width 6 height 6
checkbox input "true"
click at [97, 32] on button "Graduate Students" at bounding box center [97, 34] width 38 height 10
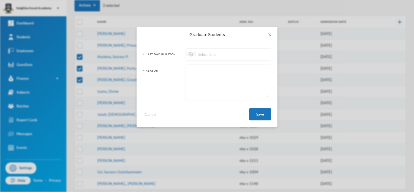
click at [191, 53] on img at bounding box center [191, 54] width 4 height 4
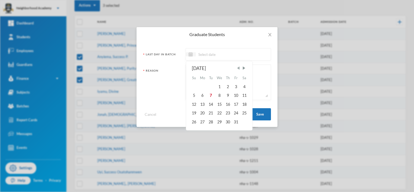
click at [239, 67] on span "Previous Month" at bounding box center [238, 68] width 5 height 5
click at [228, 124] on div "31" at bounding box center [228, 121] width 8 height 9
type input "[DATE]"
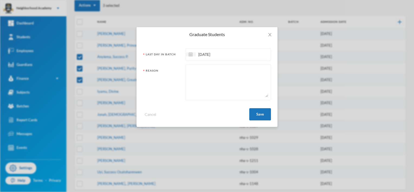
click at [200, 72] on textarea at bounding box center [228, 82] width 79 height 30
type textarea "Left the institution"
click at [259, 114] on button "Save" at bounding box center [260, 114] width 22 height 12
checkbox input "false"
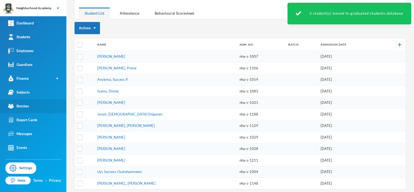
drag, startPoint x: 27, startPoint y: 105, endPoint x: 38, endPoint y: 107, distance: 11.9
click at [27, 105] on div "Batches" at bounding box center [18, 106] width 21 height 6
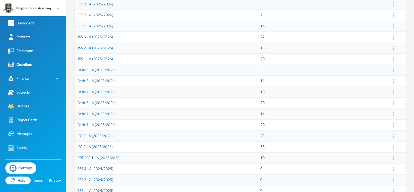
scroll to position [94, 0]
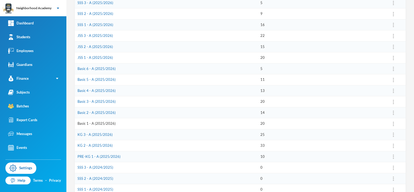
click at [99, 124] on link "Basic 1 - A (2025/2026)" at bounding box center [97, 123] width 38 height 4
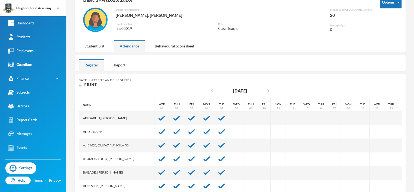
scroll to position [33, 0]
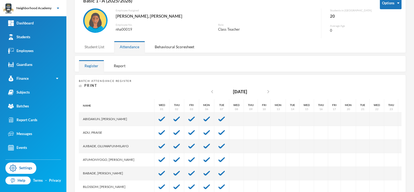
drag, startPoint x: 92, startPoint y: 45, endPoint x: 98, endPoint y: 54, distance: 11.2
click at [92, 45] on div "Student List" at bounding box center [94, 47] width 31 height 12
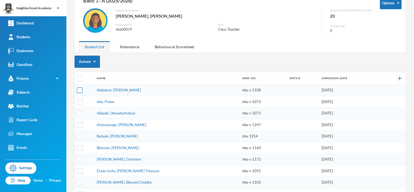
click at [79, 91] on input "checkbox" at bounding box center [80, 91] width 6 height 6
checkbox input "true"
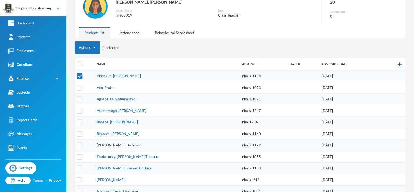
scroll to position [60, 0]
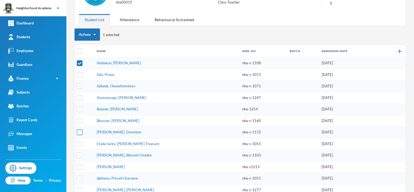
click at [81, 130] on input "checkbox" at bounding box center [80, 133] width 6 height 6
checkbox input "true"
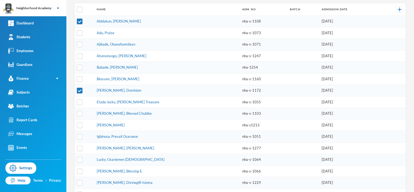
scroll to position [114, 0]
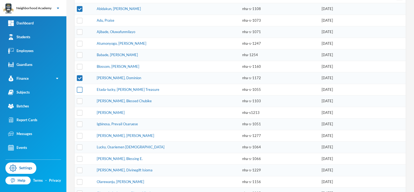
drag, startPoint x: 79, startPoint y: 88, endPoint x: 82, endPoint y: 90, distance: 3.3
click at [78, 89] on input "checkbox" at bounding box center [80, 90] width 6 height 6
checkbox input "true"
click at [77, 99] on input "checkbox" at bounding box center [80, 101] width 6 height 6
checkbox input "true"
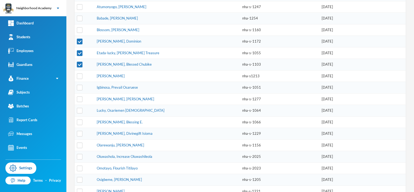
scroll to position [157, 0]
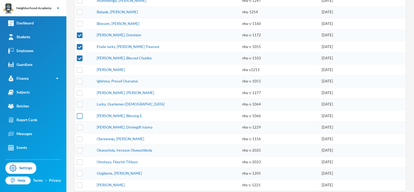
click at [81, 114] on input "checkbox" at bounding box center [80, 116] width 6 height 6
checkbox input "true"
click at [78, 125] on input "checkbox" at bounding box center [80, 128] width 6 height 6
click at [79, 125] on input "checkbox" at bounding box center [80, 128] width 6 height 6
checkbox input "false"
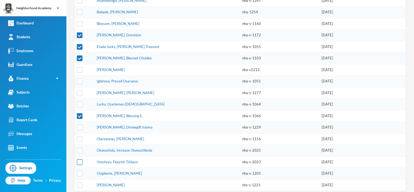
click at [78, 159] on input "checkbox" at bounding box center [80, 162] width 6 height 6
checkbox input "true"
click at [79, 171] on input "checkbox" at bounding box center [80, 174] width 6 height 6
checkbox input "true"
click at [79, 182] on input "checkbox" at bounding box center [80, 185] width 6 height 6
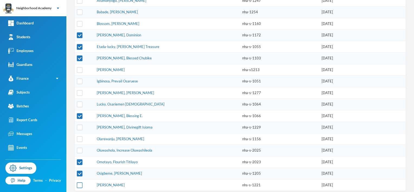
checkbox input "true"
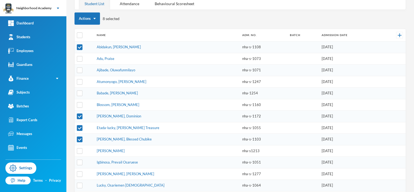
scroll to position [76, 0]
click at [96, 49] on button "Graduate Students" at bounding box center [97, 48] width 38 height 10
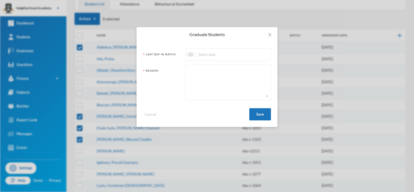
click at [189, 54] on img at bounding box center [191, 54] width 4 height 4
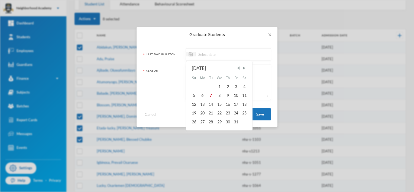
click at [239, 67] on span "Previous Month" at bounding box center [238, 68] width 5 height 5
click at [238, 67] on span "Previous Month" at bounding box center [238, 68] width 5 height 5
click at [227, 122] on div "31" at bounding box center [228, 121] width 8 height 9
type input "[DATE]"
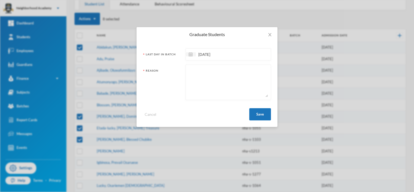
click at [197, 74] on textarea at bounding box center [228, 82] width 79 height 30
type textarea "Left the institution"
click at [257, 113] on button "Save" at bounding box center [260, 114] width 22 height 12
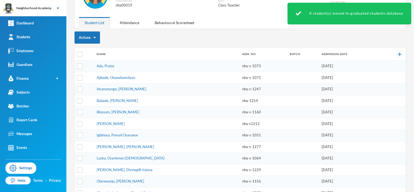
scroll to position [67, 0]
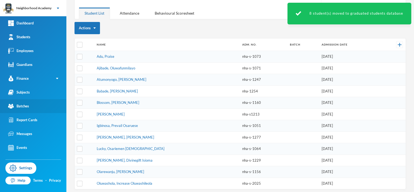
click at [29, 106] on div "Batches" at bounding box center [18, 106] width 21 height 6
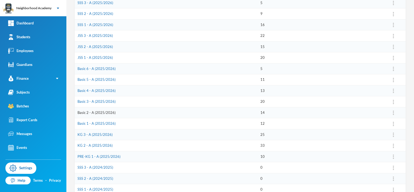
scroll to position [121, 0]
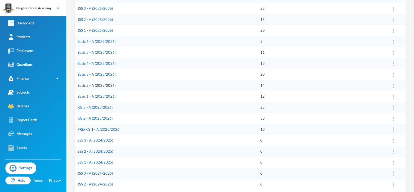
click at [90, 85] on link "Basic 2 - A (2025/2026)" at bounding box center [97, 85] width 38 height 4
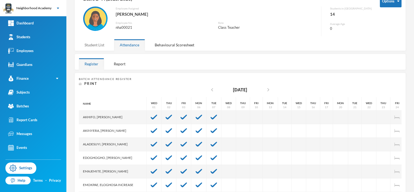
scroll to position [33, 0]
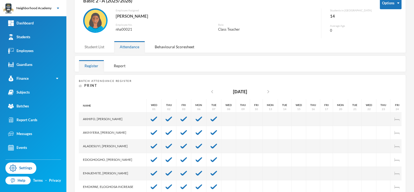
click at [96, 46] on div "Student List" at bounding box center [94, 47] width 31 height 12
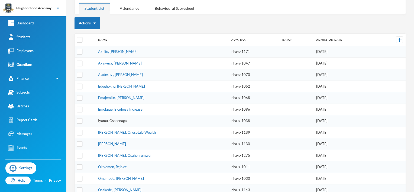
scroll to position [62, 0]
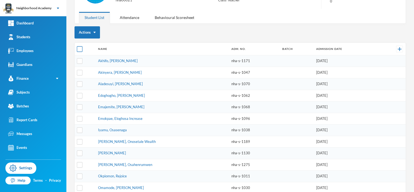
click at [79, 47] on input "checkbox" at bounding box center [80, 49] width 6 height 6
checkbox input "true"
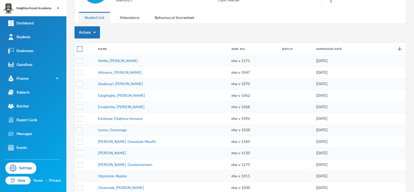
checkbox input "true"
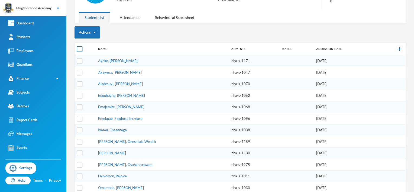
checkbox input "true"
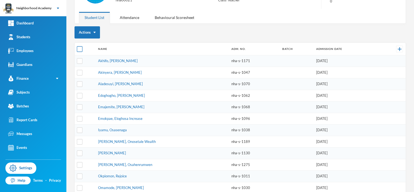
checkbox input "true"
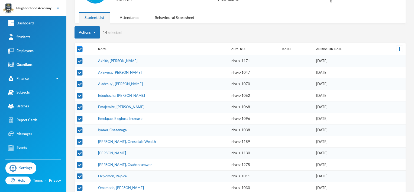
click at [79, 47] on input "checkbox" at bounding box center [80, 49] width 6 height 6
checkbox input "false"
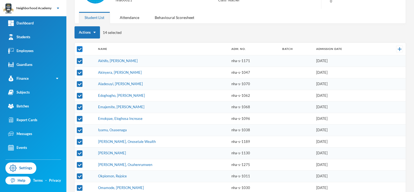
checkbox input "false"
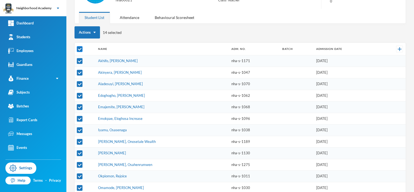
checkbox input "false"
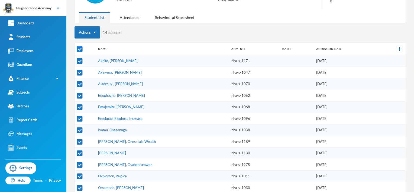
checkbox input "false"
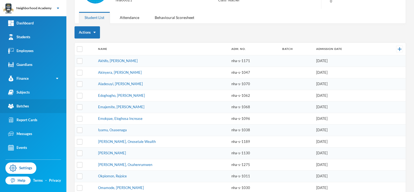
click at [27, 105] on div "Batches" at bounding box center [18, 106] width 21 height 6
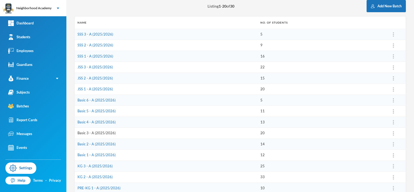
click at [94, 133] on link "Basic 3 - A (2025/2026)" at bounding box center [97, 133] width 38 height 4
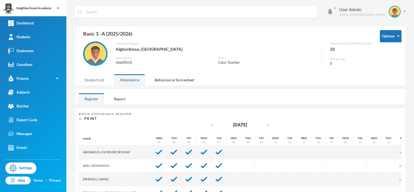
click at [95, 80] on div "Student List" at bounding box center [94, 80] width 31 height 12
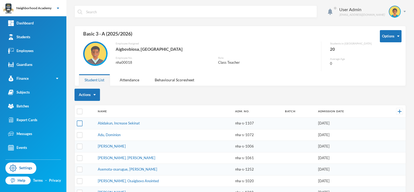
click at [81, 122] on input "checkbox" at bounding box center [80, 124] width 6 height 6
checkbox input "true"
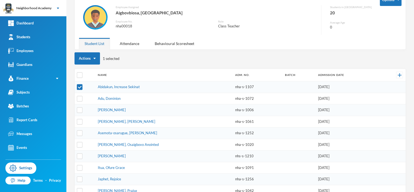
scroll to position [54, 0]
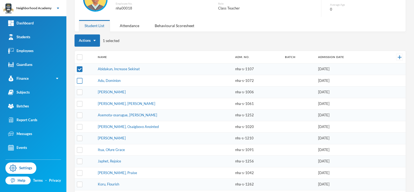
drag, startPoint x: 79, startPoint y: 80, endPoint x: 81, endPoint y: 82, distance: 2.8
click at [79, 80] on input "checkbox" at bounding box center [80, 81] width 6 height 6
checkbox input "true"
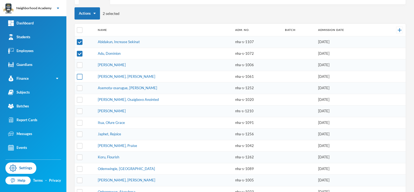
click at [80, 75] on input "checkbox" at bounding box center [80, 77] width 6 height 6
checkbox input "true"
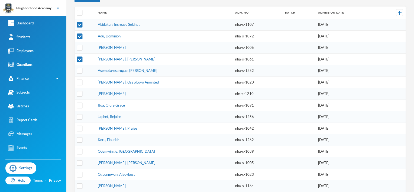
scroll to position [108, 0]
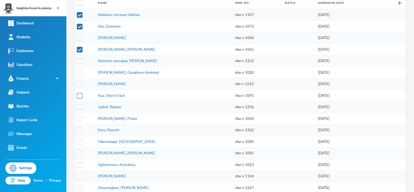
click at [79, 94] on input "checkbox" at bounding box center [80, 96] width 6 height 6
checkbox input "true"
click at [79, 150] on input "checkbox" at bounding box center [80, 153] width 6 height 6
checkbox input "true"
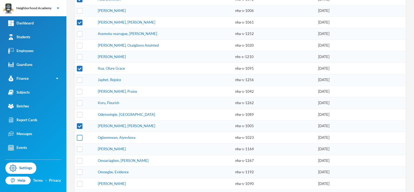
click at [80, 137] on input "checkbox" at bounding box center [80, 138] width 6 height 6
checkbox input "true"
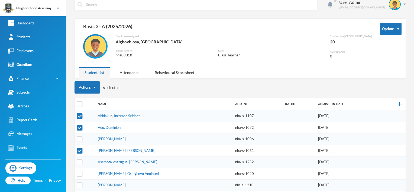
scroll to position [0, 0]
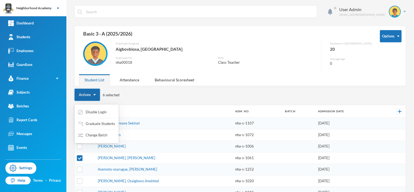
click at [92, 97] on button "Actions" at bounding box center [87, 95] width 25 height 12
click at [94, 123] on button "Graduate Students" at bounding box center [97, 124] width 38 height 10
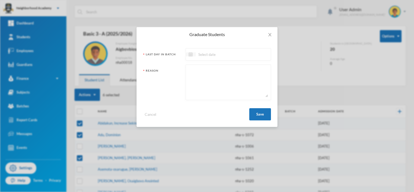
click at [190, 54] on img at bounding box center [191, 54] width 4 height 4
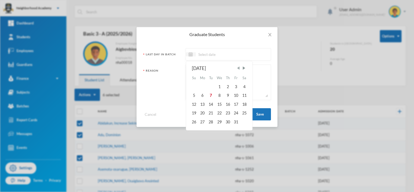
click at [238, 67] on span "Previous Month" at bounding box center [238, 68] width 5 height 5
drag, startPoint x: 238, startPoint y: 66, endPoint x: 234, endPoint y: 78, distance: 12.5
click at [238, 67] on span "Previous Month" at bounding box center [238, 68] width 5 height 5
click at [227, 121] on div "31" at bounding box center [228, 121] width 8 height 9
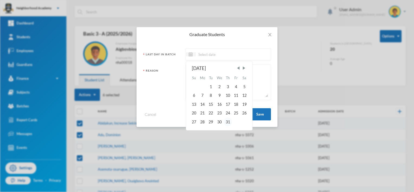
type input "[DATE]"
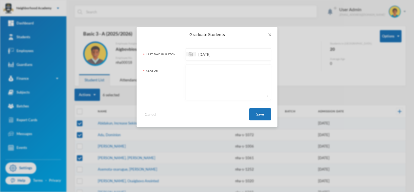
click at [194, 69] on textarea at bounding box center [228, 82] width 79 height 30
type textarea "Left the institution"
click at [263, 112] on button "Save" at bounding box center [260, 114] width 22 height 12
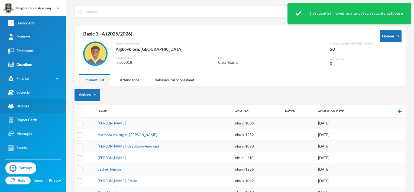
click at [25, 106] on div "Batches" at bounding box center [18, 106] width 21 height 6
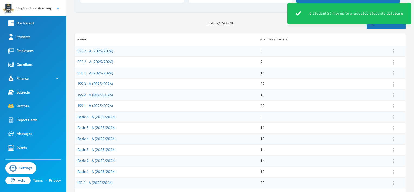
scroll to position [54, 0]
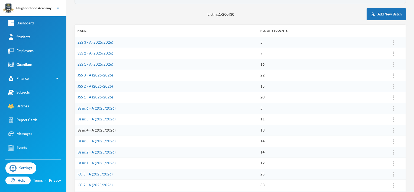
click at [97, 130] on link "Basic 4 - A (2025/2026)" at bounding box center [97, 130] width 38 height 4
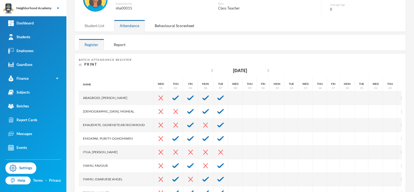
click at [94, 26] on div "Student List" at bounding box center [94, 26] width 31 height 12
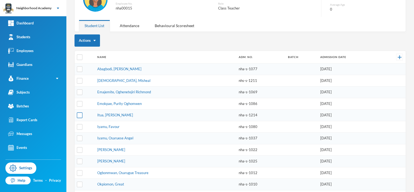
click at [80, 115] on input "checkbox" at bounding box center [80, 115] width 6 height 6
checkbox input "true"
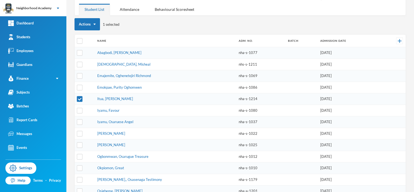
scroll to position [78, 0]
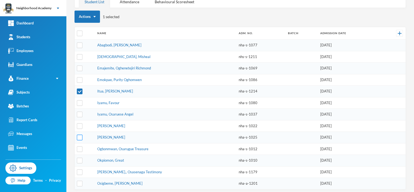
click at [82, 136] on td at bounding box center [85, 138] width 20 height 12
click at [81, 136] on input "checkbox" at bounding box center [80, 138] width 6 height 6
checkbox input "true"
click at [80, 147] on input "checkbox" at bounding box center [80, 149] width 6 height 6
checkbox input "true"
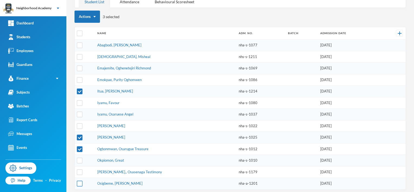
click at [79, 182] on input "checkbox" at bounding box center [80, 184] width 6 height 6
checkbox input "true"
click at [92, 16] on button "Actions" at bounding box center [87, 17] width 25 height 12
click at [92, 46] on button "Graduate Students" at bounding box center [97, 46] width 38 height 10
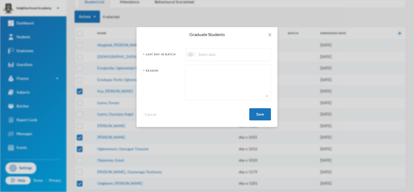
click at [191, 55] on img at bounding box center [191, 54] width 4 height 4
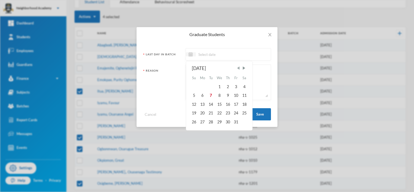
click at [238, 67] on span "Previous Month" at bounding box center [238, 68] width 5 height 5
click at [228, 121] on div "31" at bounding box center [228, 121] width 8 height 9
type input "[DATE]"
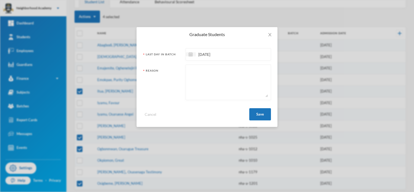
drag, startPoint x: 189, startPoint y: 71, endPoint x: 192, endPoint y: 69, distance: 3.4
click at [189, 70] on textarea at bounding box center [228, 82] width 79 height 30
type textarea "Left the institution"
click at [264, 115] on button "Save" at bounding box center [260, 114] width 22 height 12
checkbox input "false"
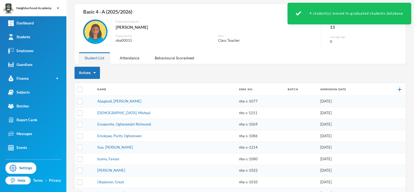
scroll to position [5, 0]
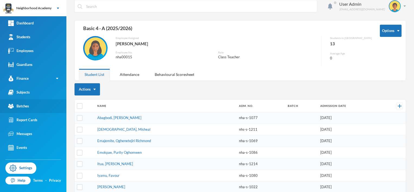
click at [24, 106] on div "Batches" at bounding box center [18, 106] width 21 height 6
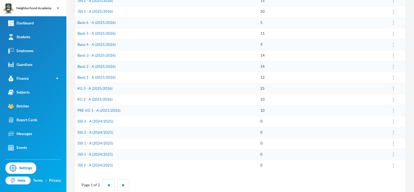
scroll to position [141, 0]
click at [104, 108] on link "PRE-KG 1 - A (2025/2026)" at bounding box center [99, 109] width 43 height 4
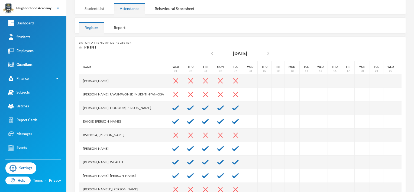
click at [89, 8] on div "Student List" at bounding box center [94, 9] width 31 height 12
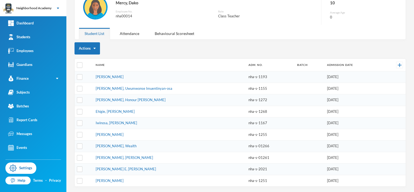
scroll to position [44, 0]
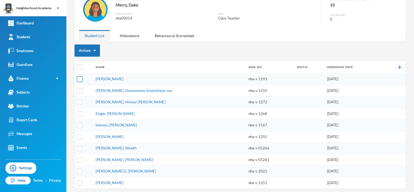
click at [79, 79] on input "checkbox" at bounding box center [80, 79] width 6 height 6
checkbox input "true"
click at [79, 89] on input "checkbox" at bounding box center [80, 91] width 6 height 6
checkbox input "true"
drag, startPoint x: 80, startPoint y: 124, endPoint x: 95, endPoint y: 130, distance: 16.5
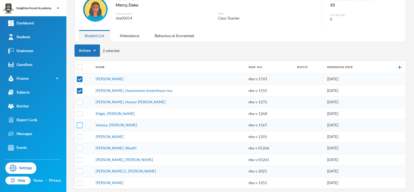
click at [80, 124] on input "checkbox" at bounding box center [80, 126] width 6 height 6
checkbox input "true"
click at [80, 146] on input "checkbox" at bounding box center [80, 149] width 6 height 6
click at [79, 147] on input "checkbox" at bounding box center [80, 149] width 6 height 6
checkbox input "false"
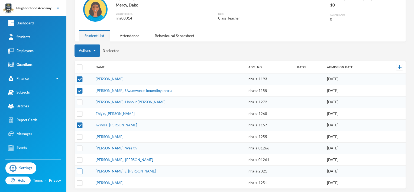
click at [79, 170] on input "checkbox" at bounding box center [80, 172] width 6 height 6
checkbox input "true"
click at [98, 79] on button "Graduate Students" at bounding box center [97, 80] width 38 height 10
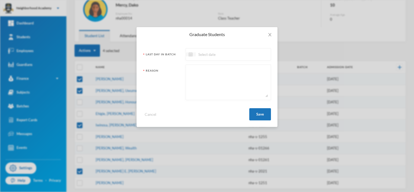
click at [192, 52] on div at bounding box center [191, 54] width 10 height 4
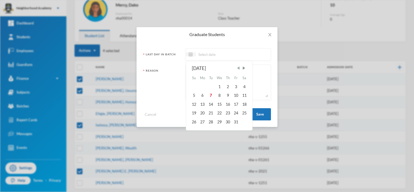
click at [241, 68] on span "Previous Month" at bounding box center [238, 68] width 5 height 5
click at [240, 68] on span "Previous Month" at bounding box center [238, 68] width 5 height 5
click at [229, 124] on div "31" at bounding box center [228, 121] width 8 height 9
type input "[DATE]"
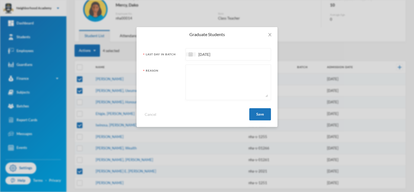
click at [201, 74] on textarea at bounding box center [228, 82] width 79 height 30
type textarea "Left the institution"
click at [264, 112] on button "Save" at bounding box center [260, 114] width 22 height 12
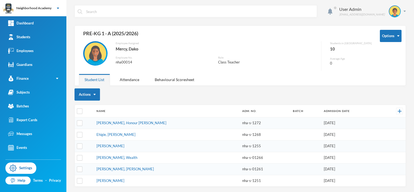
scroll to position [0, 0]
click at [28, 107] on div "Batches" at bounding box center [18, 106] width 21 height 6
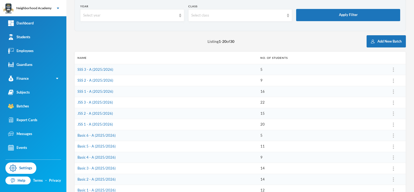
scroll to position [54, 0]
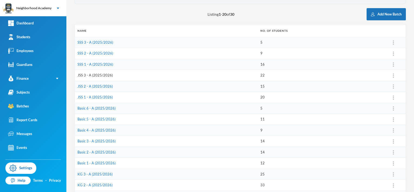
click at [95, 76] on link "JSS 3 - A (2025/2026)" at bounding box center [96, 75] width 36 height 4
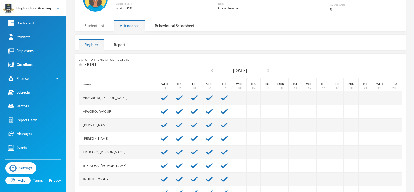
drag, startPoint x: 98, startPoint y: 25, endPoint x: 96, endPoint y: 33, distance: 7.7
click at [96, 26] on div "Student List" at bounding box center [94, 26] width 31 height 12
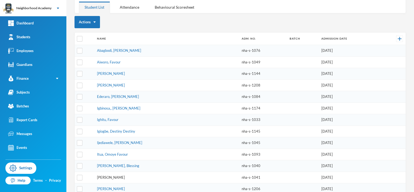
scroll to position [81, 0]
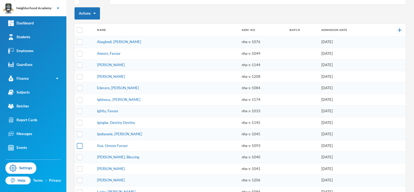
click at [79, 145] on input "checkbox" at bounding box center [80, 146] width 6 height 6
checkbox input "true"
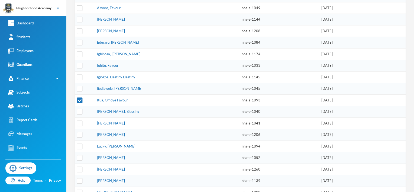
scroll to position [136, 0]
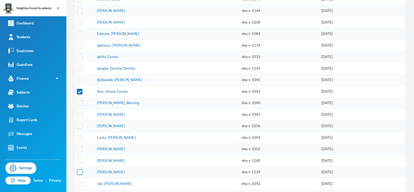
click at [81, 169] on input "checkbox" at bounding box center [80, 172] width 6 height 6
checkbox input "true"
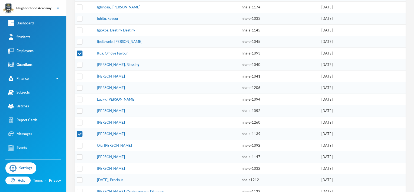
scroll to position [180, 0]
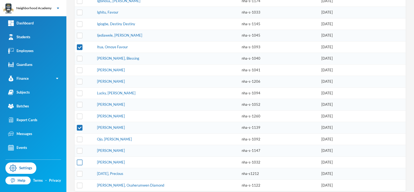
click at [80, 159] on input "checkbox" at bounding box center [80, 162] width 6 height 6
checkbox input "true"
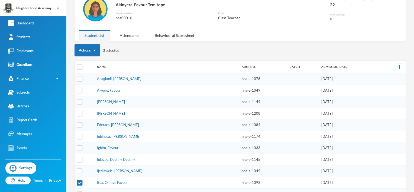
scroll to position [17, 0]
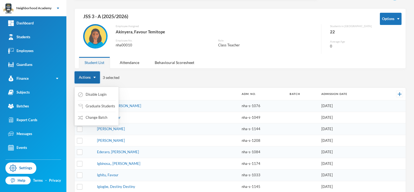
click at [93, 75] on button "Actions" at bounding box center [87, 77] width 25 height 12
click at [95, 77] on img "button" at bounding box center [95, 77] width 2 height 1
click at [93, 107] on button "Graduate Students" at bounding box center [97, 106] width 38 height 10
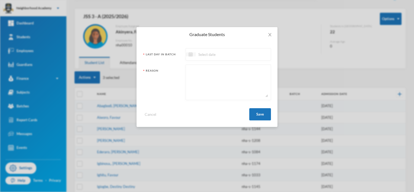
click at [191, 55] on img at bounding box center [191, 54] width 4 height 4
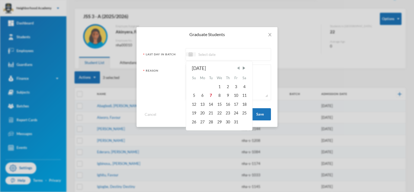
click at [238, 69] on span "Previous Month" at bounding box center [238, 68] width 5 height 5
click at [203, 96] on div "8" at bounding box center [202, 95] width 9 height 9
type input "[DATE]"
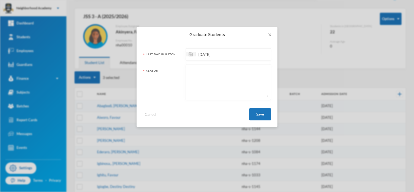
drag, startPoint x: 192, startPoint y: 77, endPoint x: 197, endPoint y: 73, distance: 6.0
click at [193, 77] on textarea at bounding box center [228, 82] width 79 height 30
type textarea "Left the institution"
click at [258, 114] on button "Save" at bounding box center [260, 114] width 22 height 12
checkbox input "false"
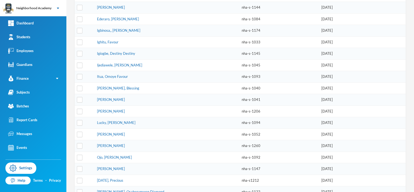
scroll to position [146, 0]
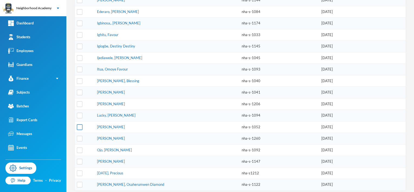
click at [79, 124] on input "checkbox" at bounding box center [80, 127] width 6 height 6
checkbox input "true"
click at [79, 182] on input "checkbox" at bounding box center [80, 185] width 6 height 6
checkbox input "true"
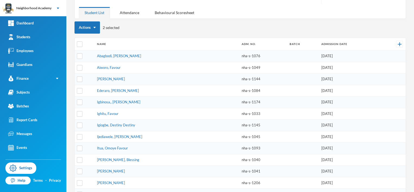
scroll to position [11, 0]
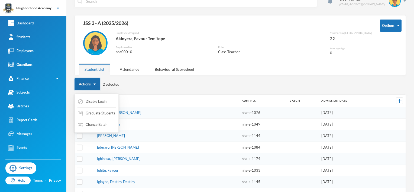
click at [93, 82] on button "Actions" at bounding box center [87, 84] width 25 height 12
click at [99, 123] on button "Change Batch" at bounding box center [93, 125] width 30 height 10
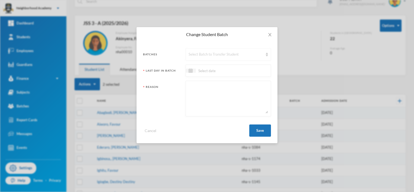
click at [267, 53] on img at bounding box center [267, 55] width 2 height 4
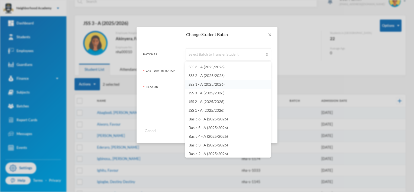
click at [205, 83] on span "SSS 1 - A (2025/2026)" at bounding box center [207, 84] width 36 height 5
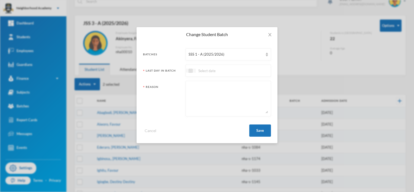
click at [191, 69] on img at bounding box center [191, 71] width 4 height 4
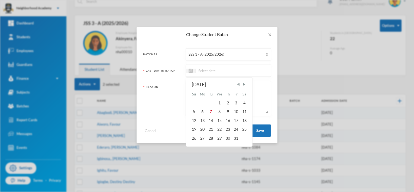
click at [238, 84] on span "Previous Month" at bounding box center [238, 84] width 5 height 5
click at [202, 113] on div "8" at bounding box center [202, 111] width 9 height 9
type input "[DATE]"
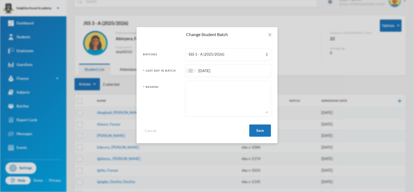
drag, startPoint x: 195, startPoint y: 83, endPoint x: 209, endPoint y: 84, distance: 14.1
click at [195, 84] on div at bounding box center [228, 99] width 85 height 36
click at [199, 89] on textarea at bounding box center [228, 99] width 79 height 30
type textarea "Promoted to SSS1"
click at [262, 130] on button "Save" at bounding box center [260, 130] width 22 height 12
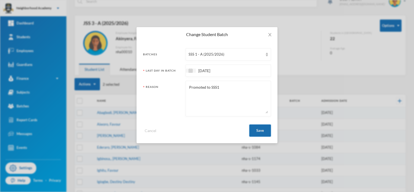
checkbox input "false"
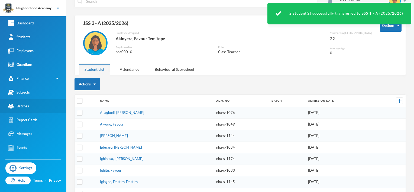
click at [25, 106] on div "Batches" at bounding box center [18, 106] width 21 height 6
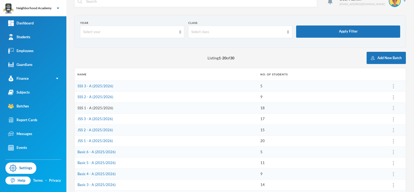
click at [100, 108] on link "SSS 1 - A (2025/2026)" at bounding box center [96, 108] width 36 height 4
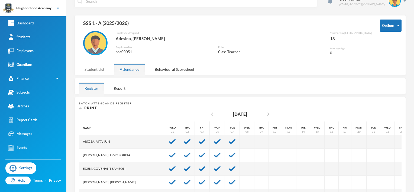
drag, startPoint x: 98, startPoint y: 68, endPoint x: 97, endPoint y: 75, distance: 6.6
click at [97, 69] on div "Student List" at bounding box center [94, 69] width 31 height 12
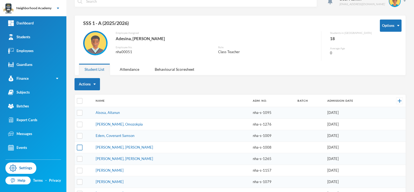
click at [79, 146] on input "checkbox" at bounding box center [80, 147] width 6 height 6
checkbox input "true"
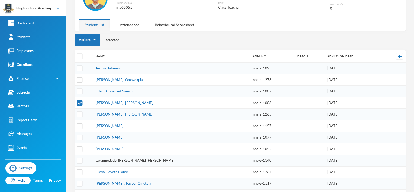
scroll to position [65, 0]
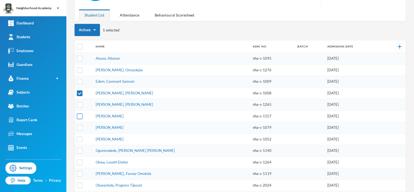
click at [79, 113] on input "checkbox" at bounding box center [80, 116] width 6 height 6
checkbox input "true"
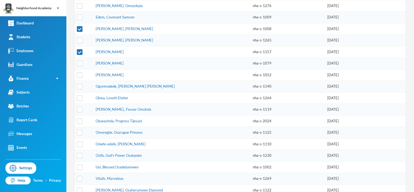
scroll to position [135, 0]
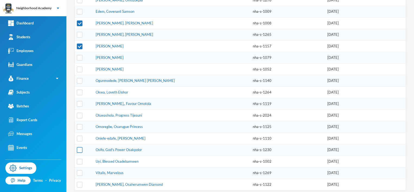
click at [79, 147] on input "checkbox" at bounding box center [80, 150] width 6 height 6
checkbox input "true"
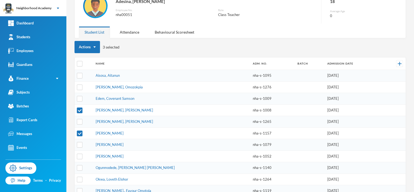
scroll to position [54, 0]
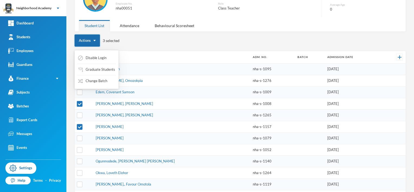
click at [94, 40] on img "button" at bounding box center [95, 40] width 2 height 1
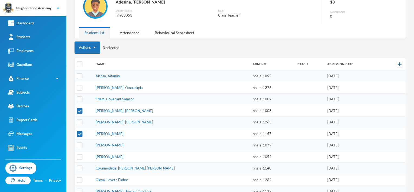
scroll to position [26, 0]
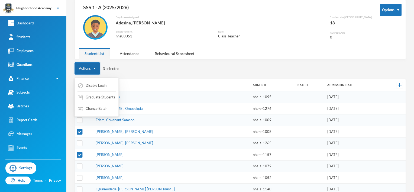
click at [94, 68] on img "button" at bounding box center [95, 68] width 2 height 1
click at [98, 108] on button "Change Batch" at bounding box center [93, 109] width 30 height 10
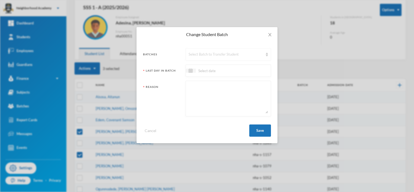
click at [209, 53] on div "Select Batch to Transfer Student" at bounding box center [226, 54] width 75 height 5
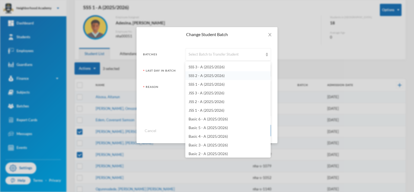
click at [209, 76] on span "SSS 2 - A (2025/2026)" at bounding box center [207, 75] width 36 height 5
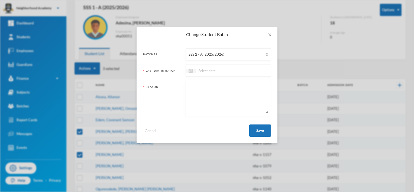
click at [192, 71] on img at bounding box center [191, 71] width 4 height 4
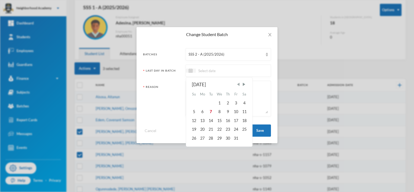
click at [238, 84] on span "Previous Month" at bounding box center [238, 84] width 5 height 5
click at [201, 112] on div "8" at bounding box center [202, 111] width 9 height 9
type input "[DATE]"
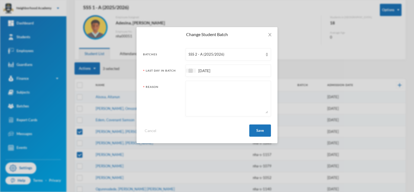
drag, startPoint x: 192, startPoint y: 85, endPoint x: 195, endPoint y: 85, distance: 3.0
click at [192, 85] on textarea at bounding box center [228, 99] width 79 height 30
type textarea "Promoted to SSS2"
click at [258, 129] on button "Save" at bounding box center [260, 130] width 22 height 12
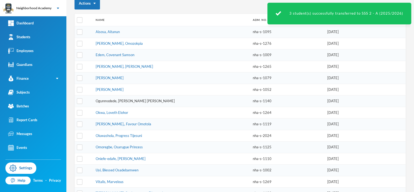
scroll to position [101, 0]
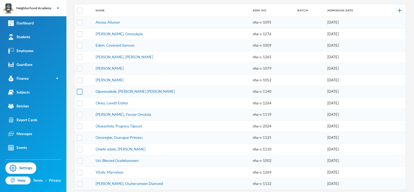
click at [80, 90] on input "checkbox" at bounding box center [80, 92] width 6 height 6
checkbox input "true"
click at [79, 112] on input "checkbox" at bounding box center [80, 115] width 6 height 6
checkbox input "true"
click at [78, 147] on input "checkbox" at bounding box center [80, 149] width 6 height 6
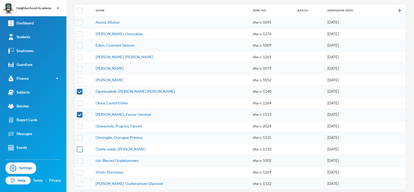
checkbox input "true"
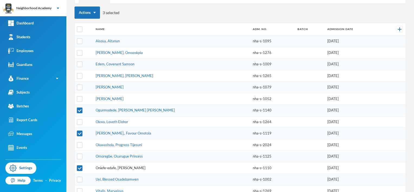
scroll to position [74, 0]
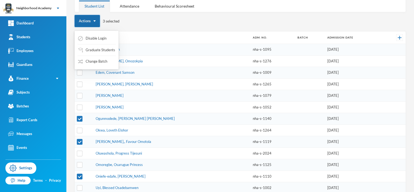
click at [94, 21] on button "Actions" at bounding box center [87, 21] width 25 height 12
click at [96, 52] on button "Graduate Students" at bounding box center [97, 50] width 38 height 10
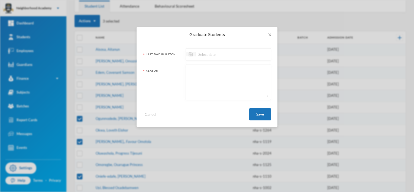
click at [191, 56] on img at bounding box center [191, 54] width 4 height 4
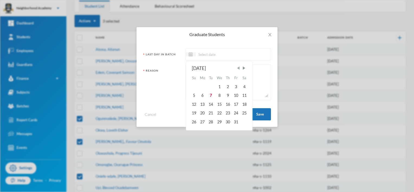
click at [239, 68] on span "Previous Month" at bounding box center [238, 68] width 5 height 5
click at [238, 68] on span "Previous Month" at bounding box center [238, 68] width 5 height 5
click at [239, 67] on span "Previous Month" at bounding box center [238, 68] width 5 height 5
click at [228, 121] on div "31" at bounding box center [228, 121] width 8 height 9
type input "[DATE]"
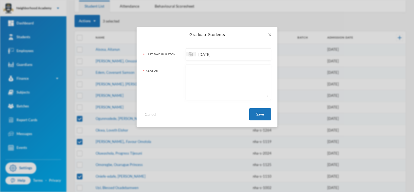
click at [193, 65] on form "Last Day In Batch [DATE] Reason Cancel Save" at bounding box center [207, 84] width 128 height 72
click at [201, 66] on div at bounding box center [228, 83] width 85 height 36
click at [197, 70] on textarea at bounding box center [228, 82] width 79 height 30
type textarea "Left the institution"
click at [261, 112] on button "Save" at bounding box center [260, 114] width 22 height 12
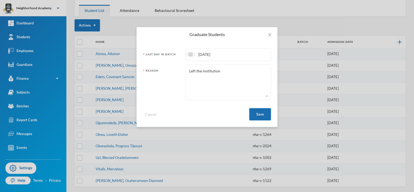
scroll to position [67, 0]
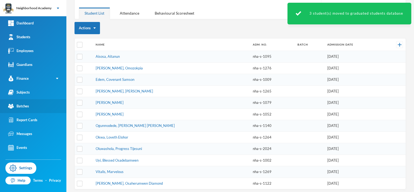
click at [33, 105] on link "Batches" at bounding box center [33, 106] width 66 height 14
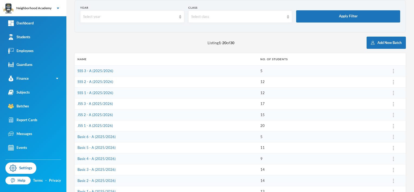
scroll to position [12, 0]
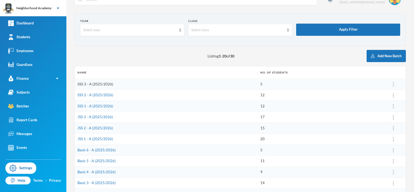
click at [98, 85] on link "SSS 3 - A (2025/2026)" at bounding box center [96, 84] width 36 height 4
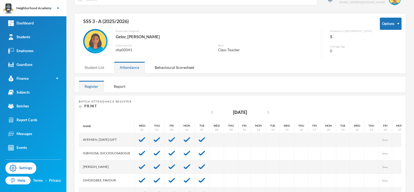
click at [95, 67] on div "Student List" at bounding box center [94, 68] width 31 height 12
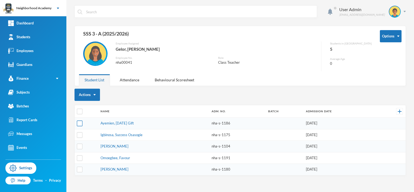
click at [81, 123] on input "checkbox" at bounding box center [80, 124] width 6 height 6
click at [78, 132] on input "checkbox" at bounding box center [80, 135] width 6 height 6
click at [80, 144] on input "checkbox" at bounding box center [80, 147] width 6 height 6
click at [81, 157] on input "checkbox" at bounding box center [80, 158] width 6 height 6
click at [79, 168] on input "checkbox" at bounding box center [80, 170] width 6 height 6
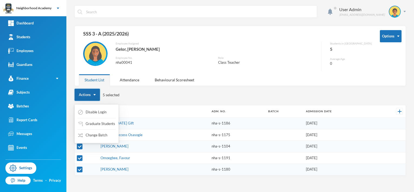
click at [96, 95] on button "Actions" at bounding box center [87, 95] width 25 height 12
click at [98, 123] on button "Graduate Students" at bounding box center [97, 124] width 38 height 10
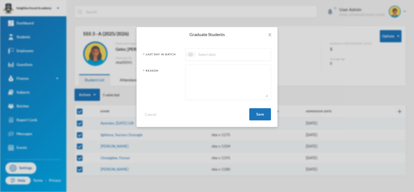
click at [188, 56] on div at bounding box center [191, 54] width 10 height 4
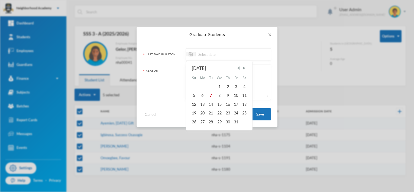
click at [239, 66] on span "Previous Month" at bounding box center [238, 68] width 5 height 5
click at [246, 67] on span "Next Month" at bounding box center [244, 68] width 5 height 5
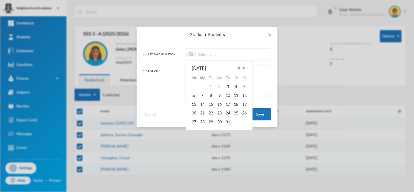
click at [227, 121] on div "31" at bounding box center [228, 121] width 8 height 9
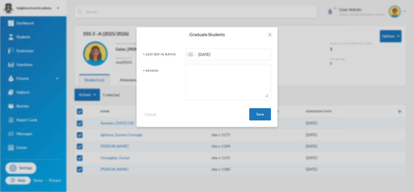
click at [197, 70] on textarea at bounding box center [228, 82] width 79 height 30
click at [259, 114] on button "Save" at bounding box center [260, 114] width 22 height 12
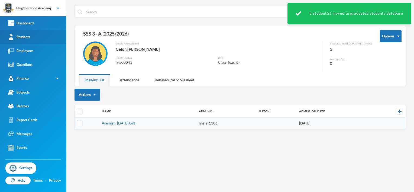
click at [26, 38] on div "Students" at bounding box center [19, 37] width 22 height 6
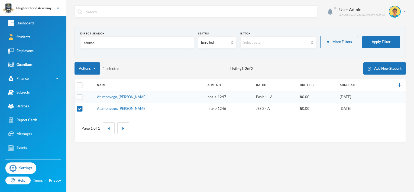
click at [100, 43] on input "atumo" at bounding box center [137, 43] width 108 height 12
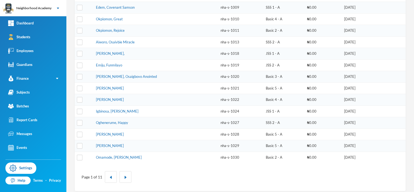
scroll to position [159, 0]
click at [127, 173] on button "button" at bounding box center [126, 176] width 12 height 12
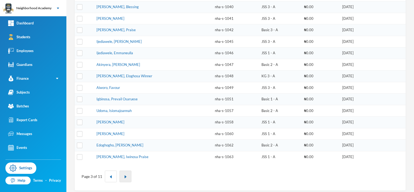
click at [124, 175] on img "button" at bounding box center [125, 176] width 3 height 3
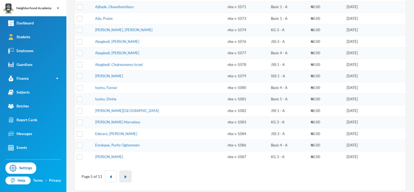
click at [124, 175] on img "button" at bounding box center [125, 176] width 3 height 3
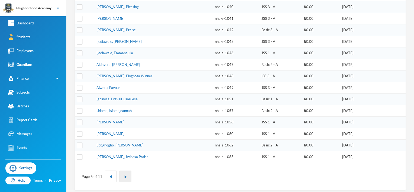
click at [124, 175] on img "button" at bounding box center [125, 176] width 3 height 3
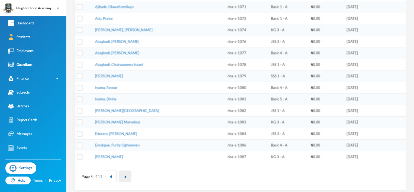
click at [124, 175] on img "button" at bounding box center [125, 176] width 3 height 3
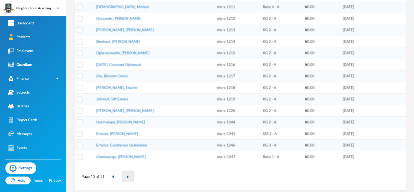
click at [124, 174] on button "button" at bounding box center [128, 176] width 12 height 12
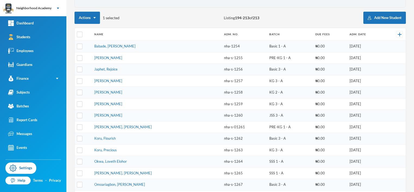
scroll to position [0, 0]
